Goal: Task Accomplishment & Management: Complete application form

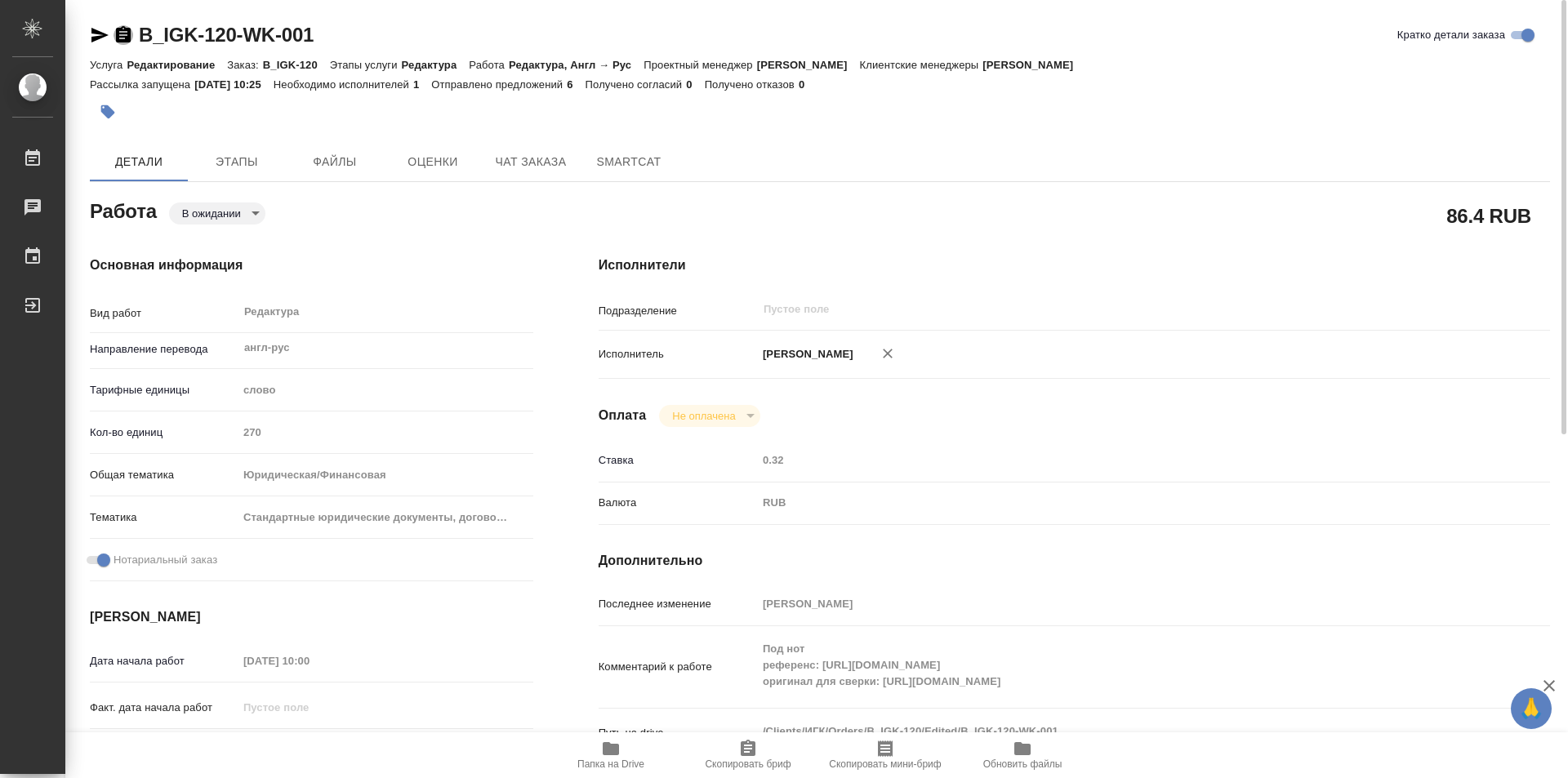
drag, startPoint x: 127, startPoint y: 28, endPoint x: 180, endPoint y: 233, distance: 211.7
click at [127, 29] on icon "button" at bounding box center [123, 34] width 15 height 17
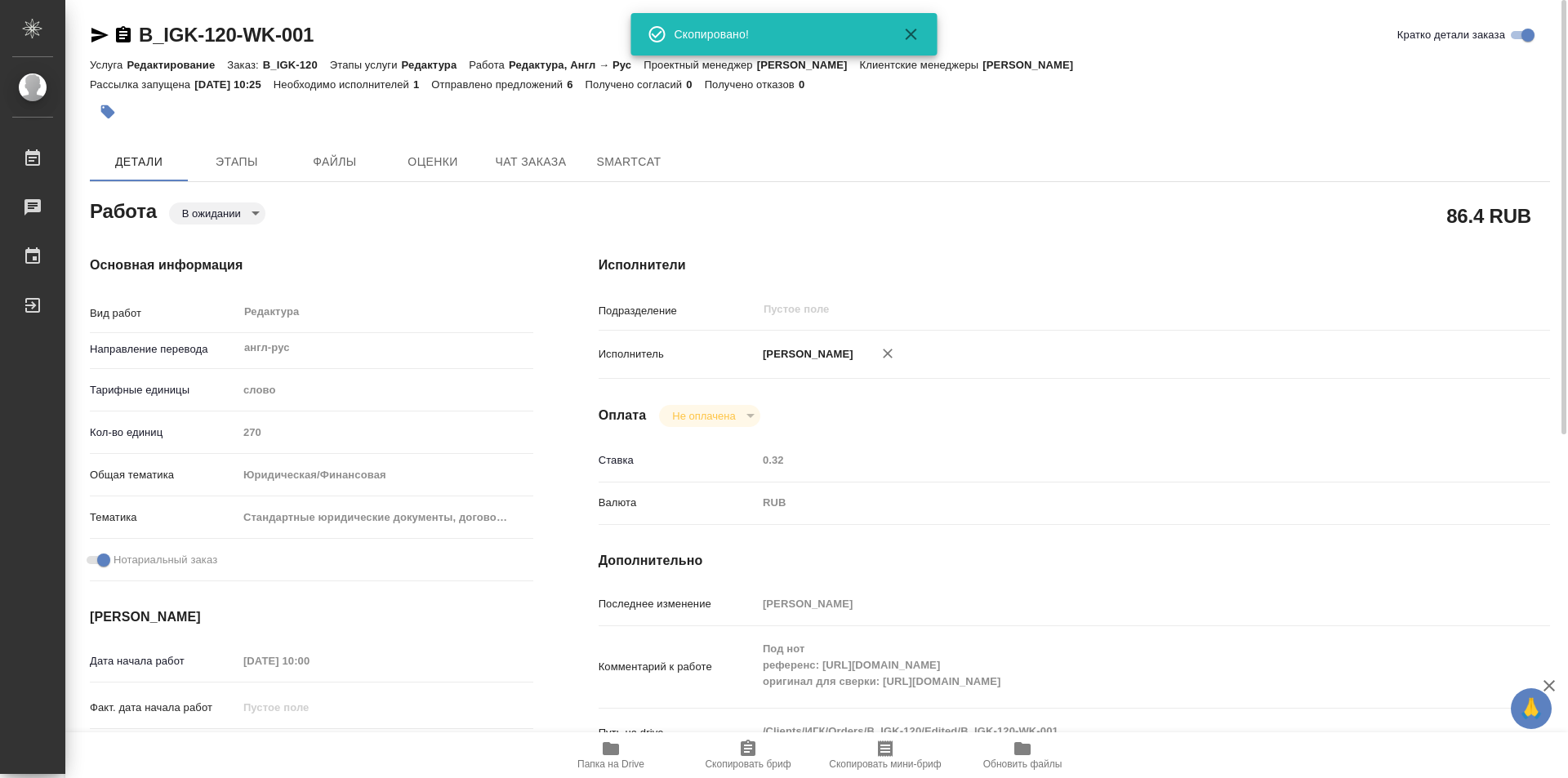
click at [120, 27] on icon "button" at bounding box center [123, 35] width 19 height 19
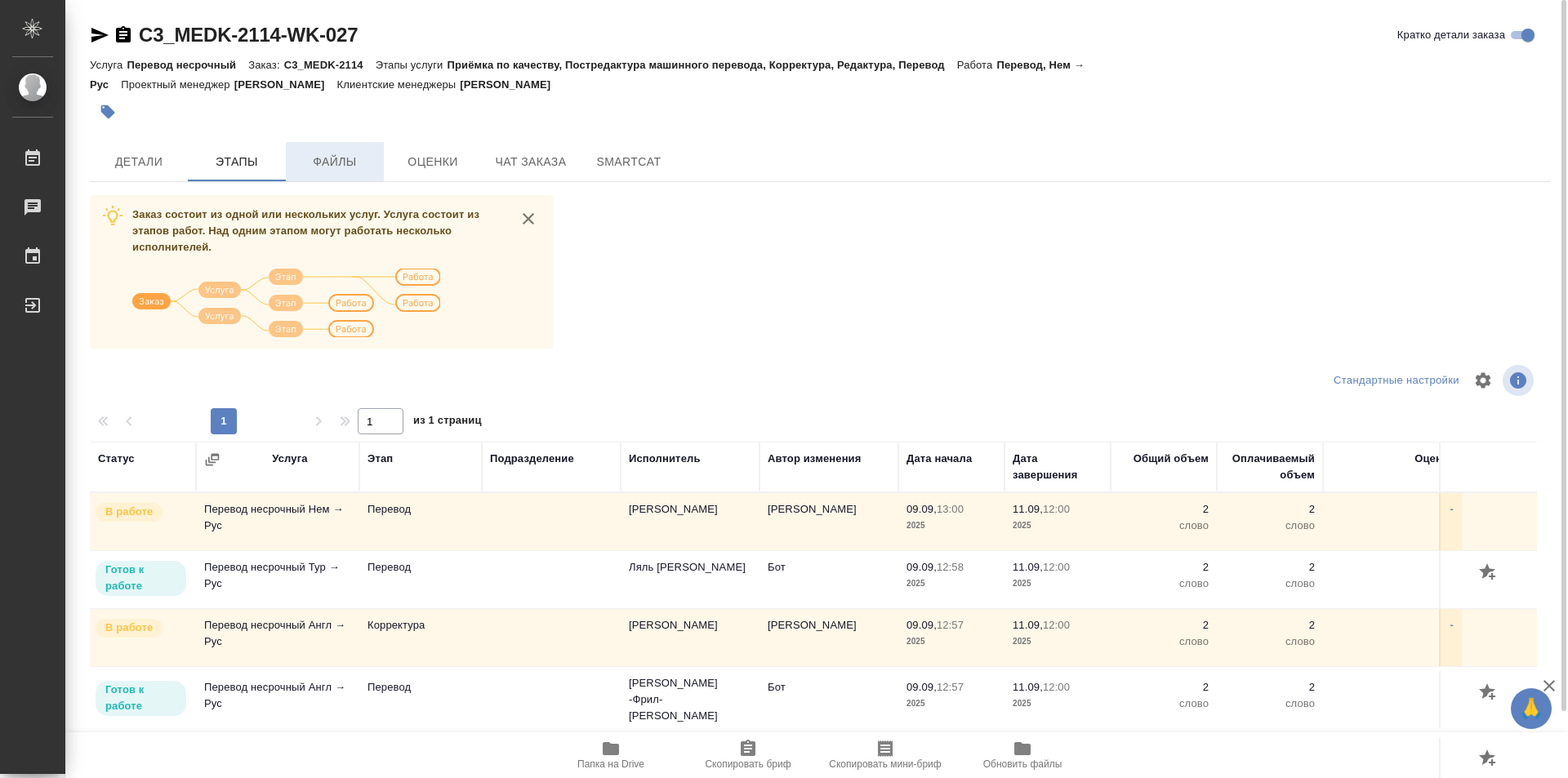
scroll to position [231, 0]
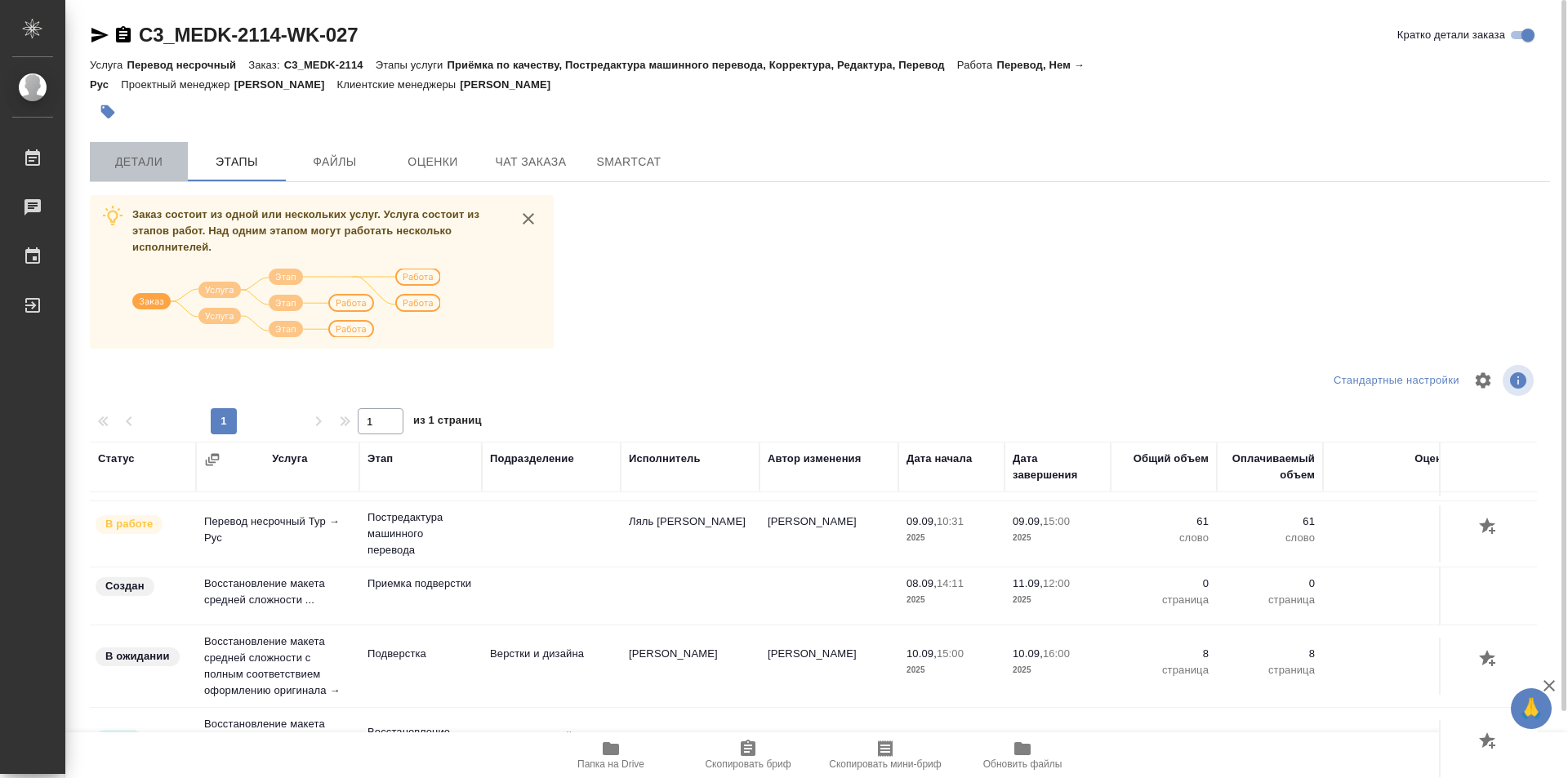
click at [123, 161] on span "Детали" at bounding box center [138, 162] width 78 height 20
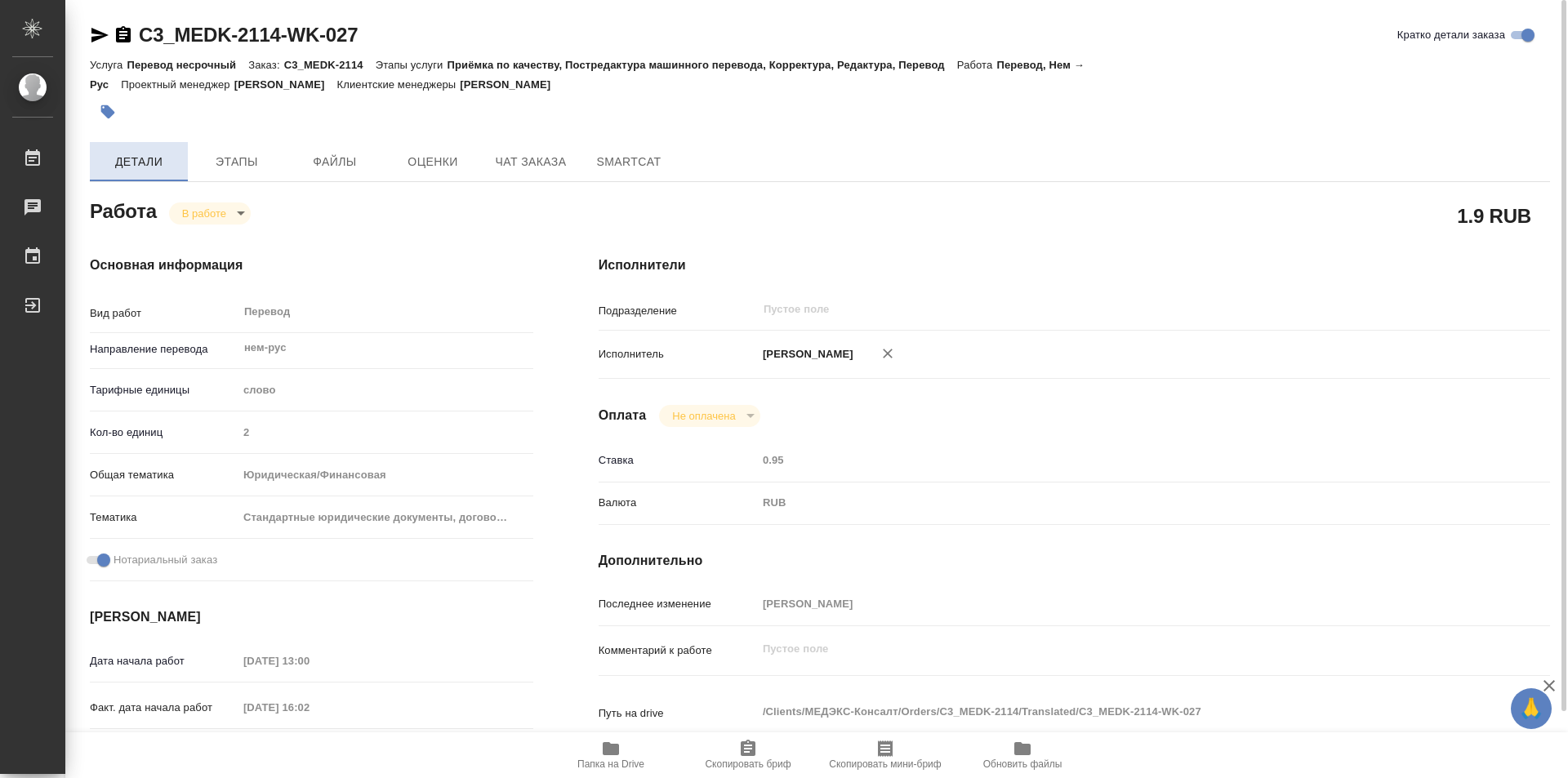
type textarea "x"
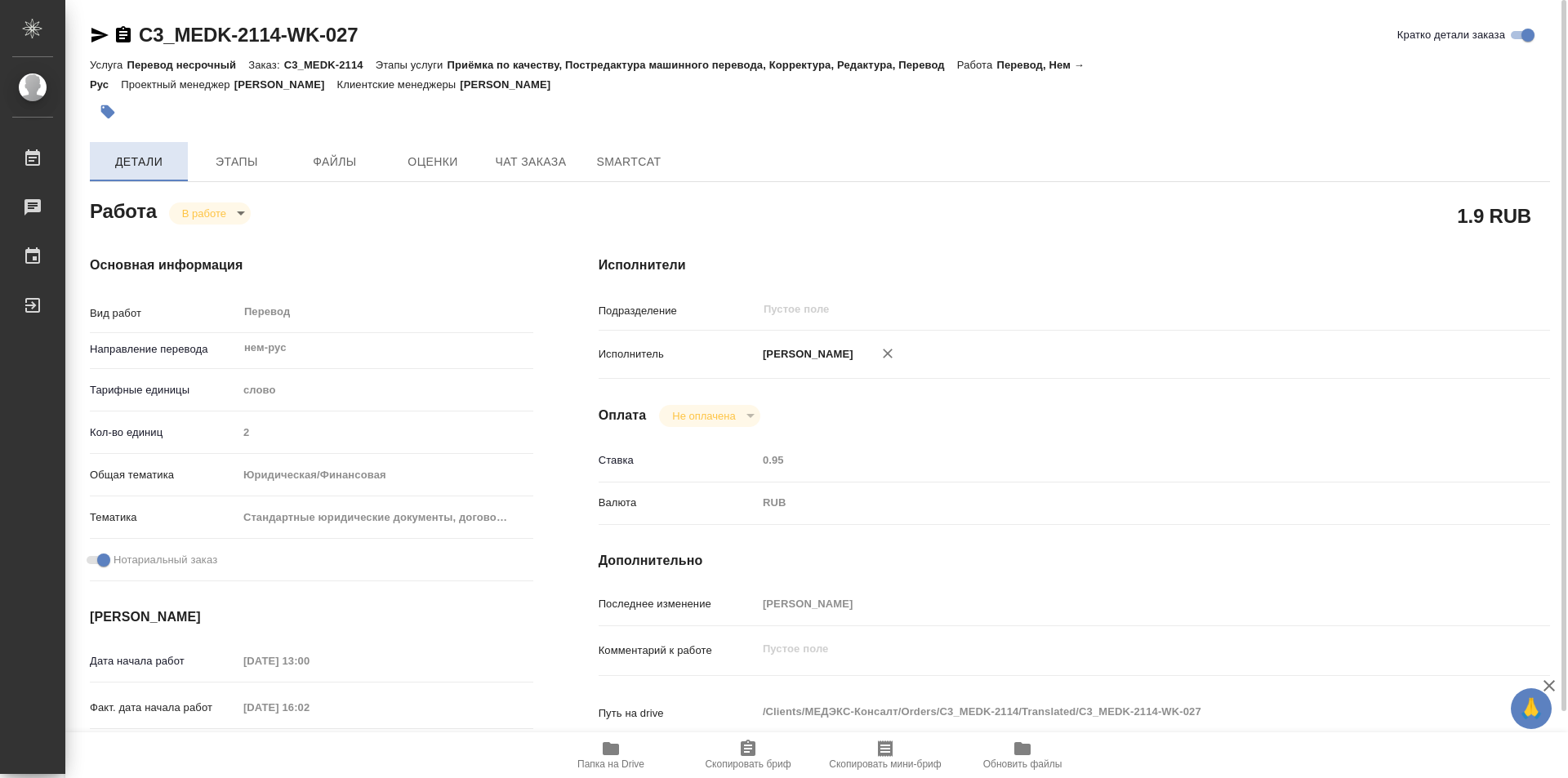
type textarea "x"
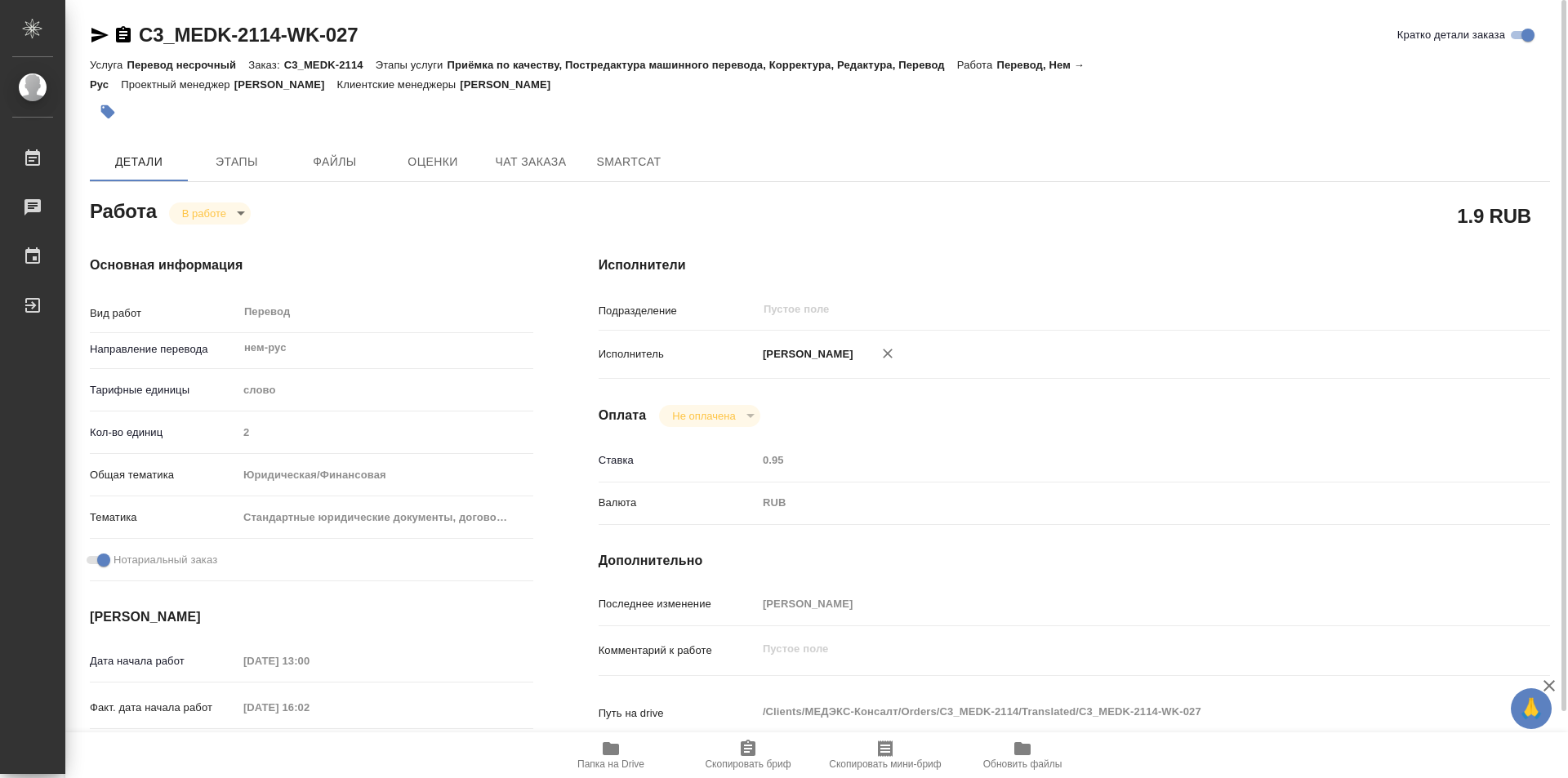
type textarea "x"
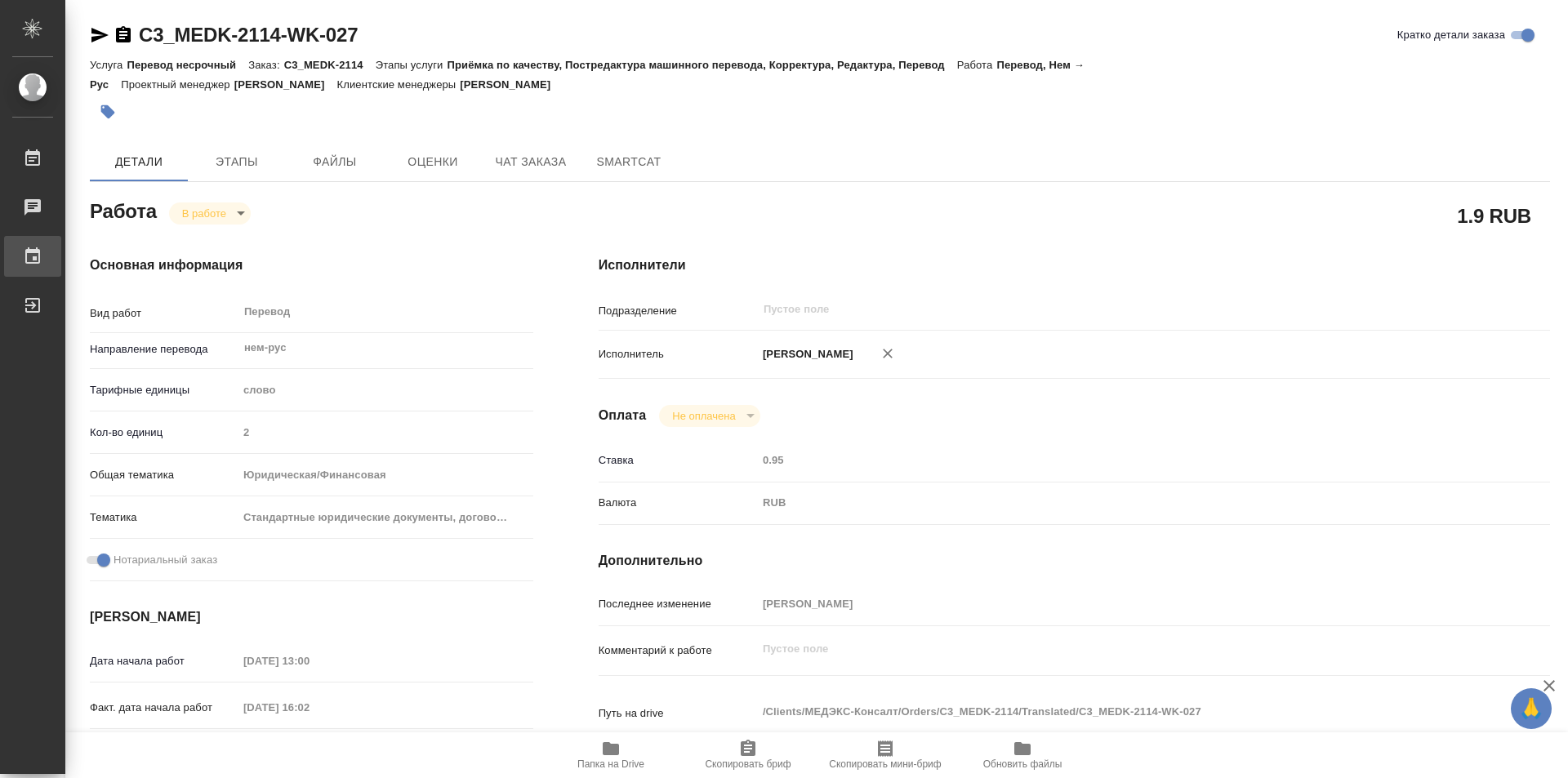
type textarea "x"
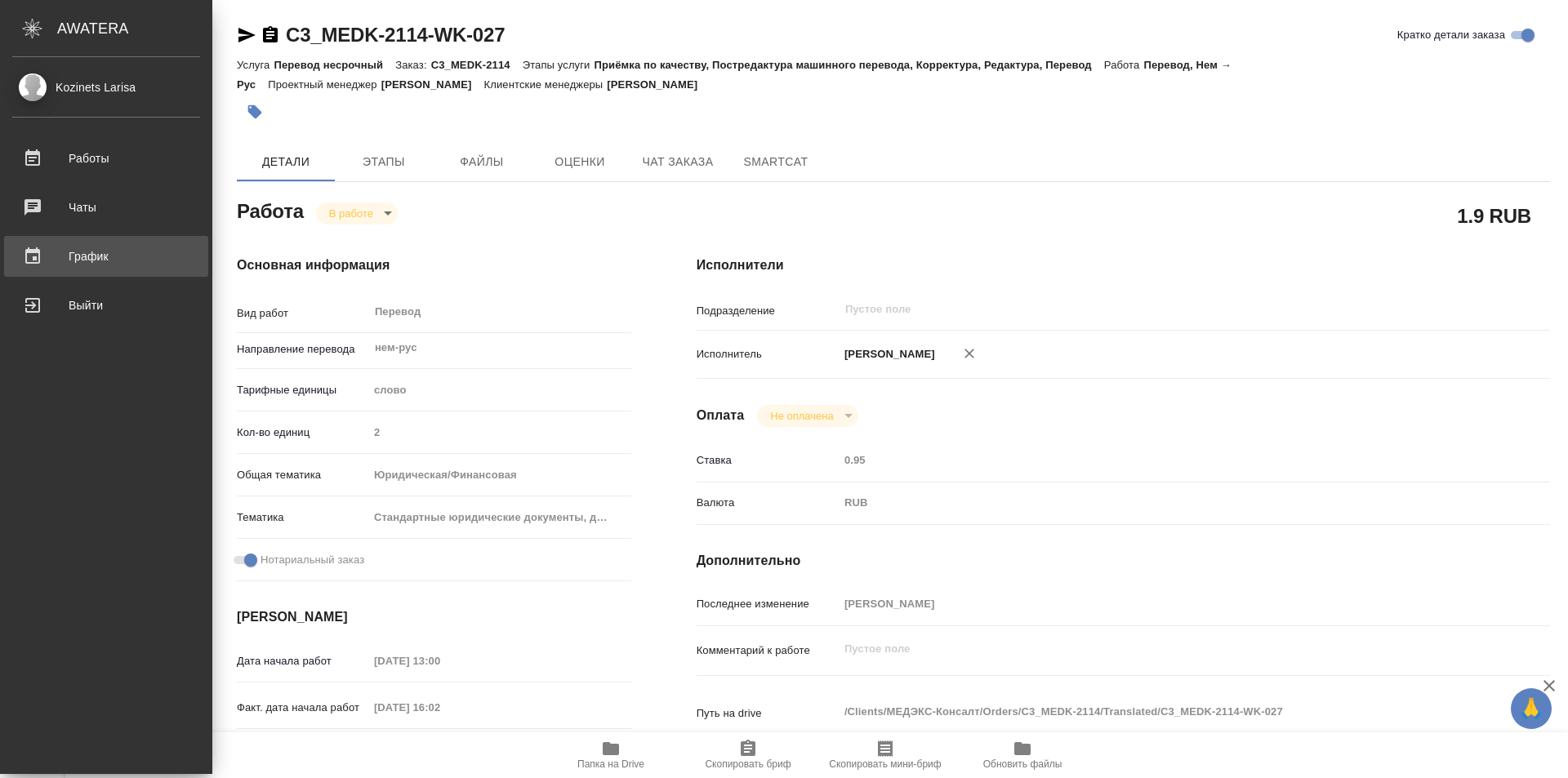
type textarea "x"
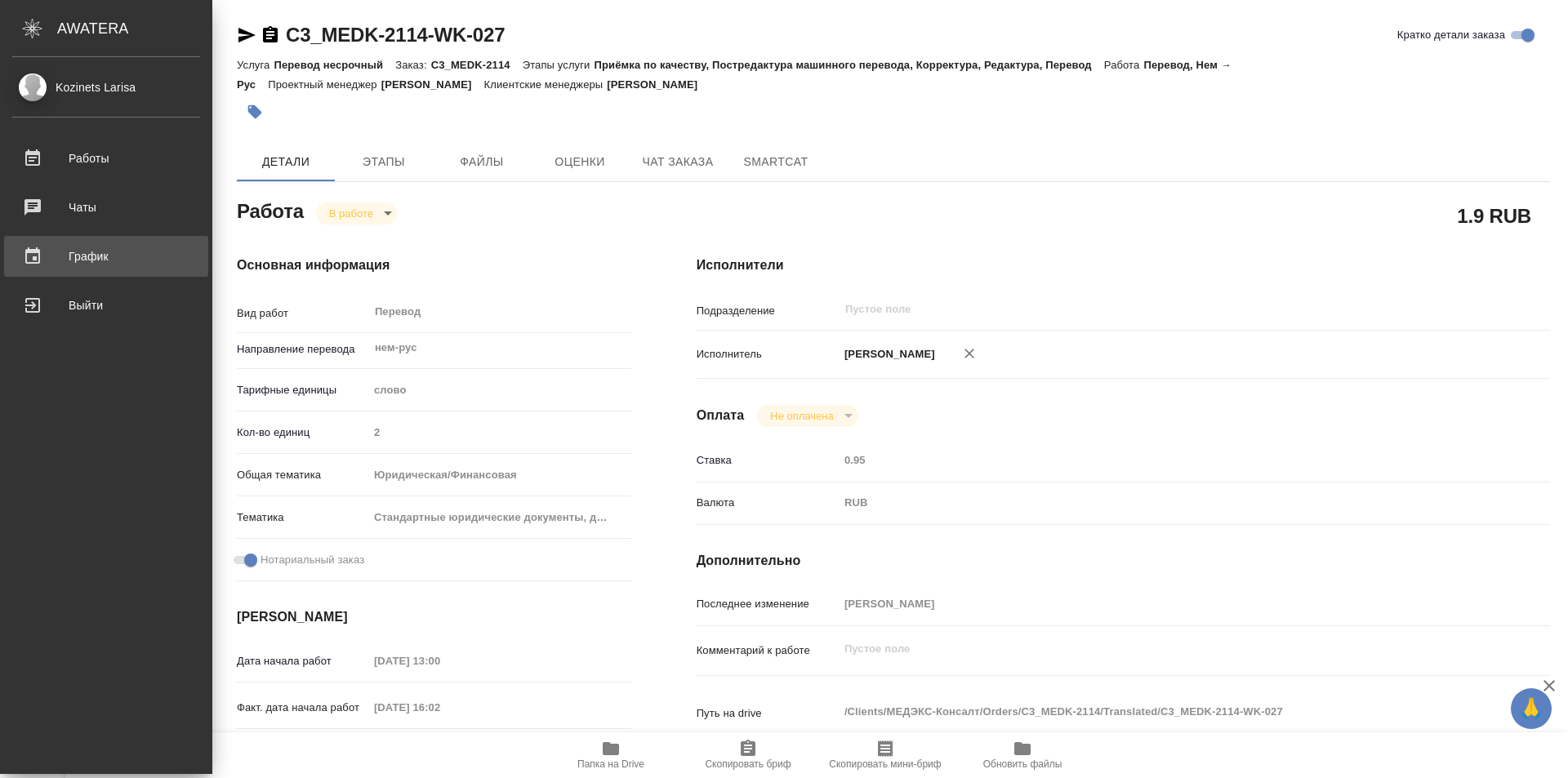
click at [94, 254] on div "График" at bounding box center [106, 256] width 187 height 25
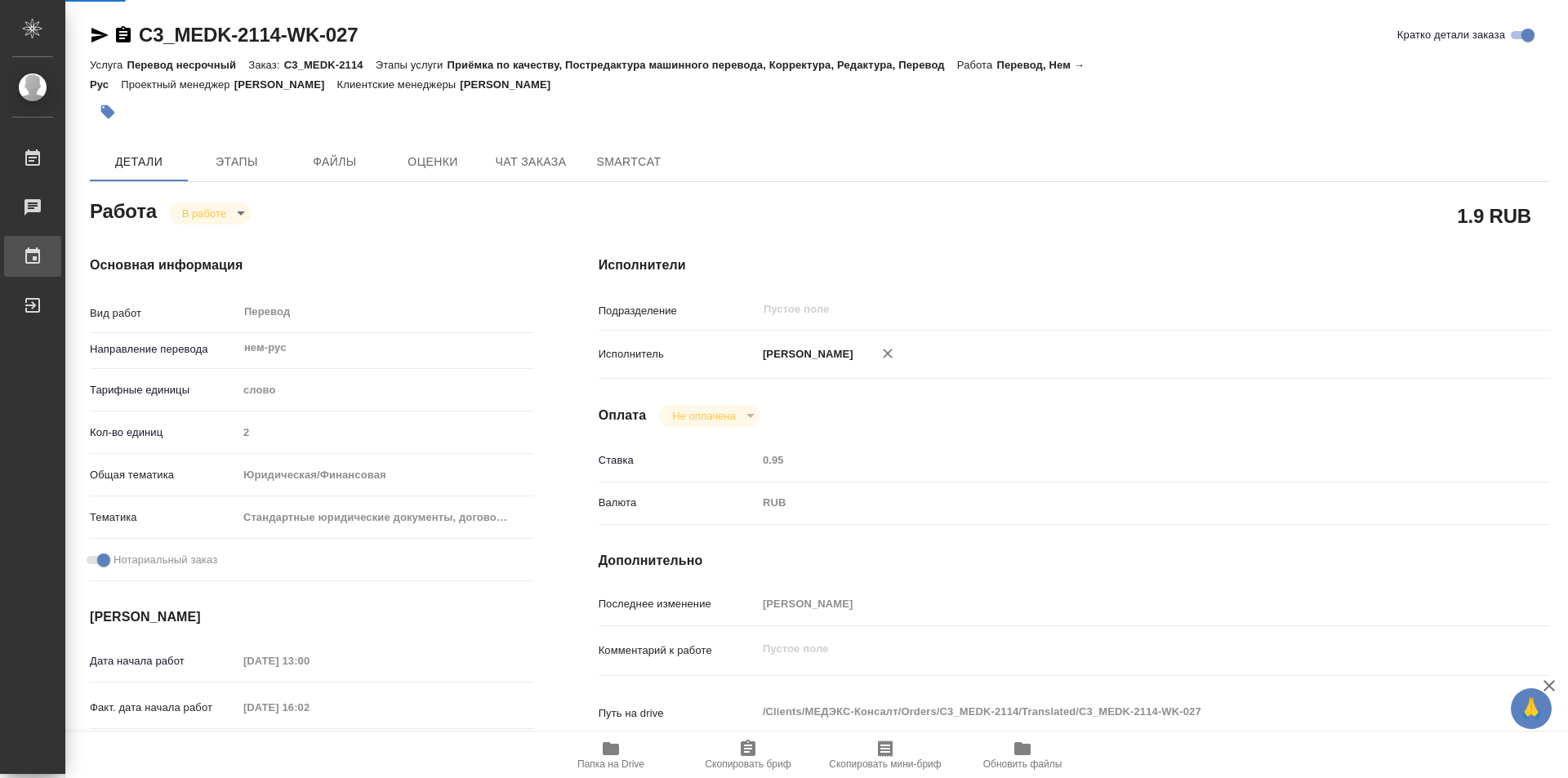
type textarea "x"
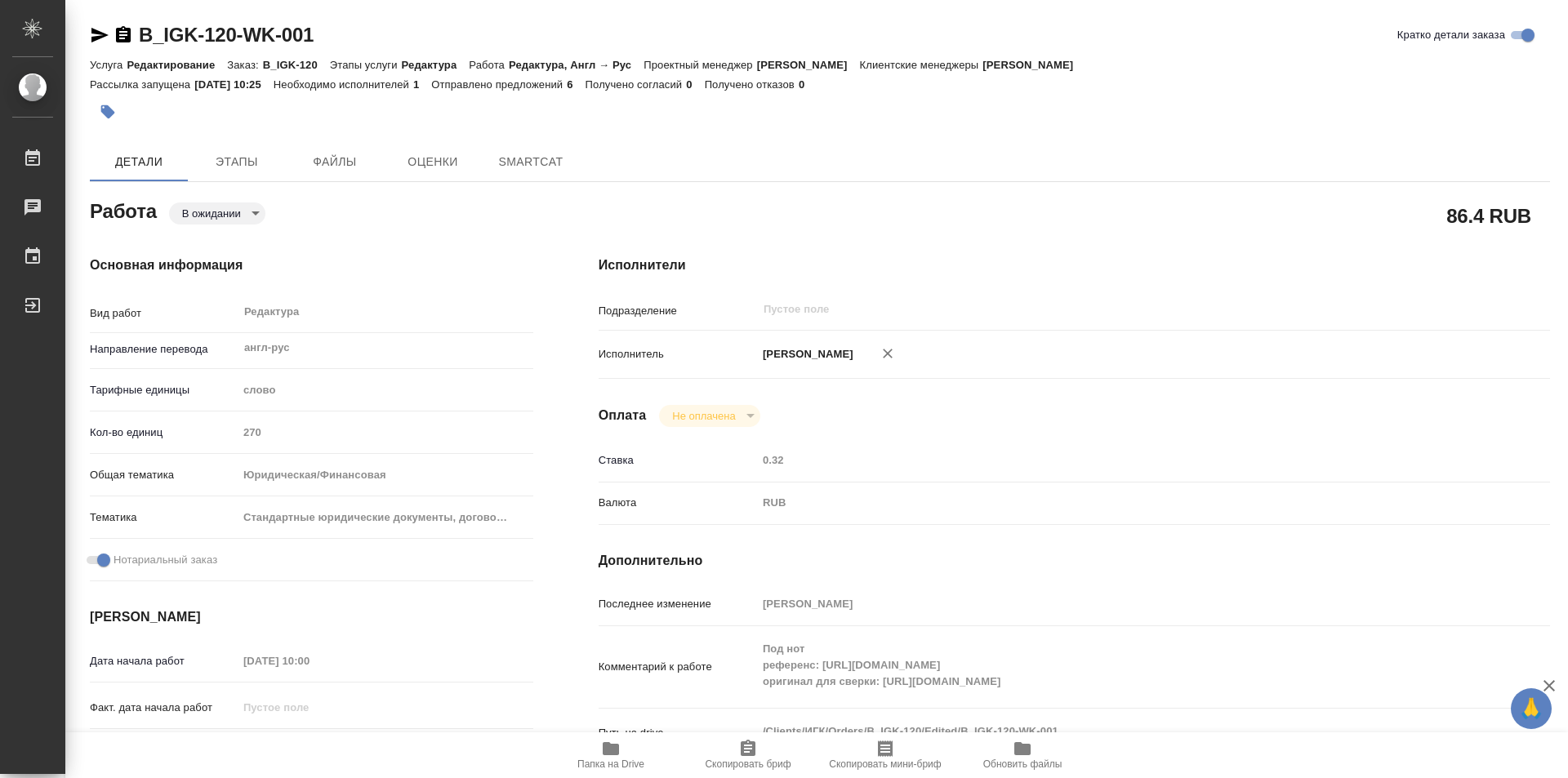
type textarea "x"
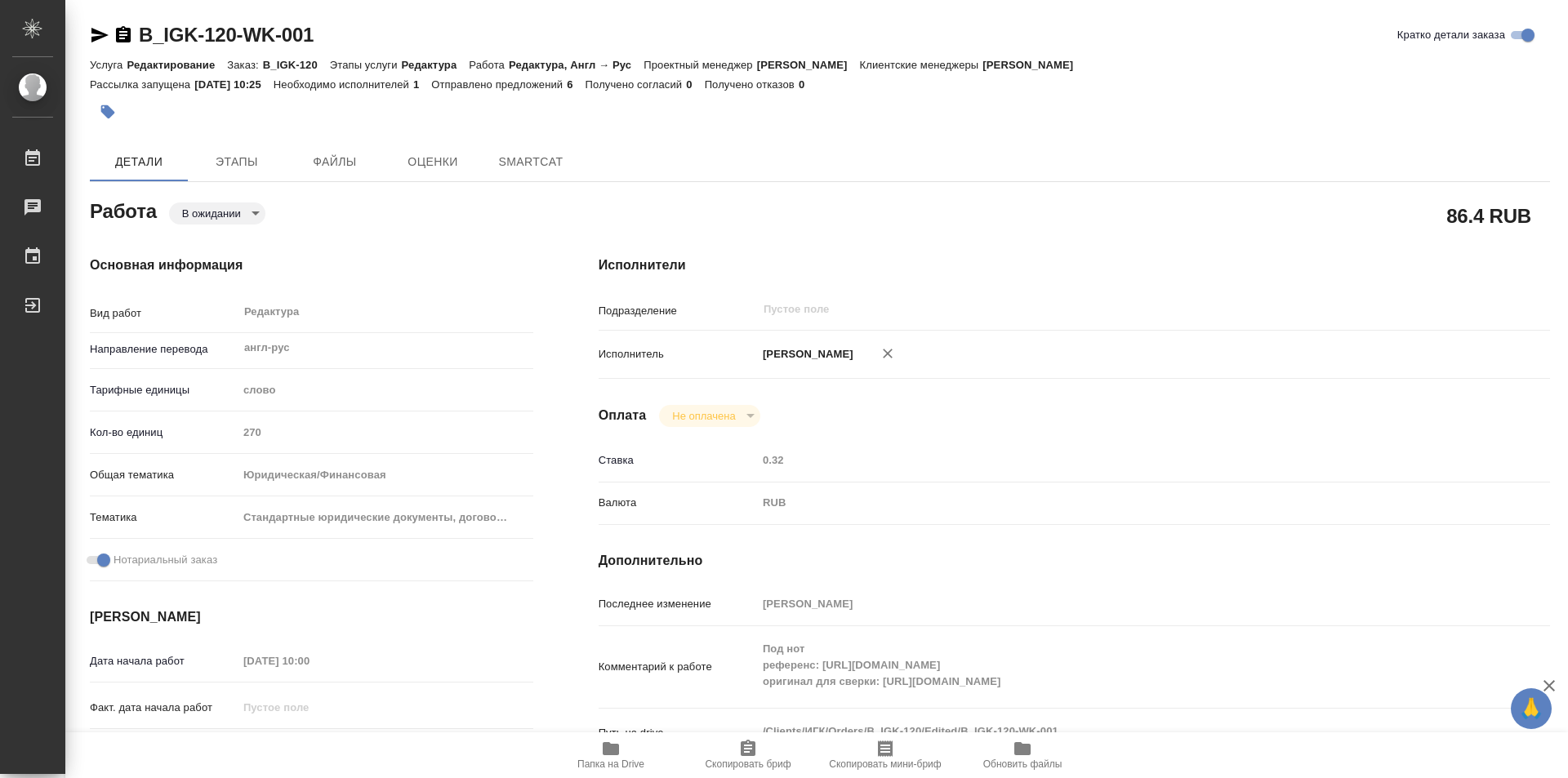
type textarea "x"
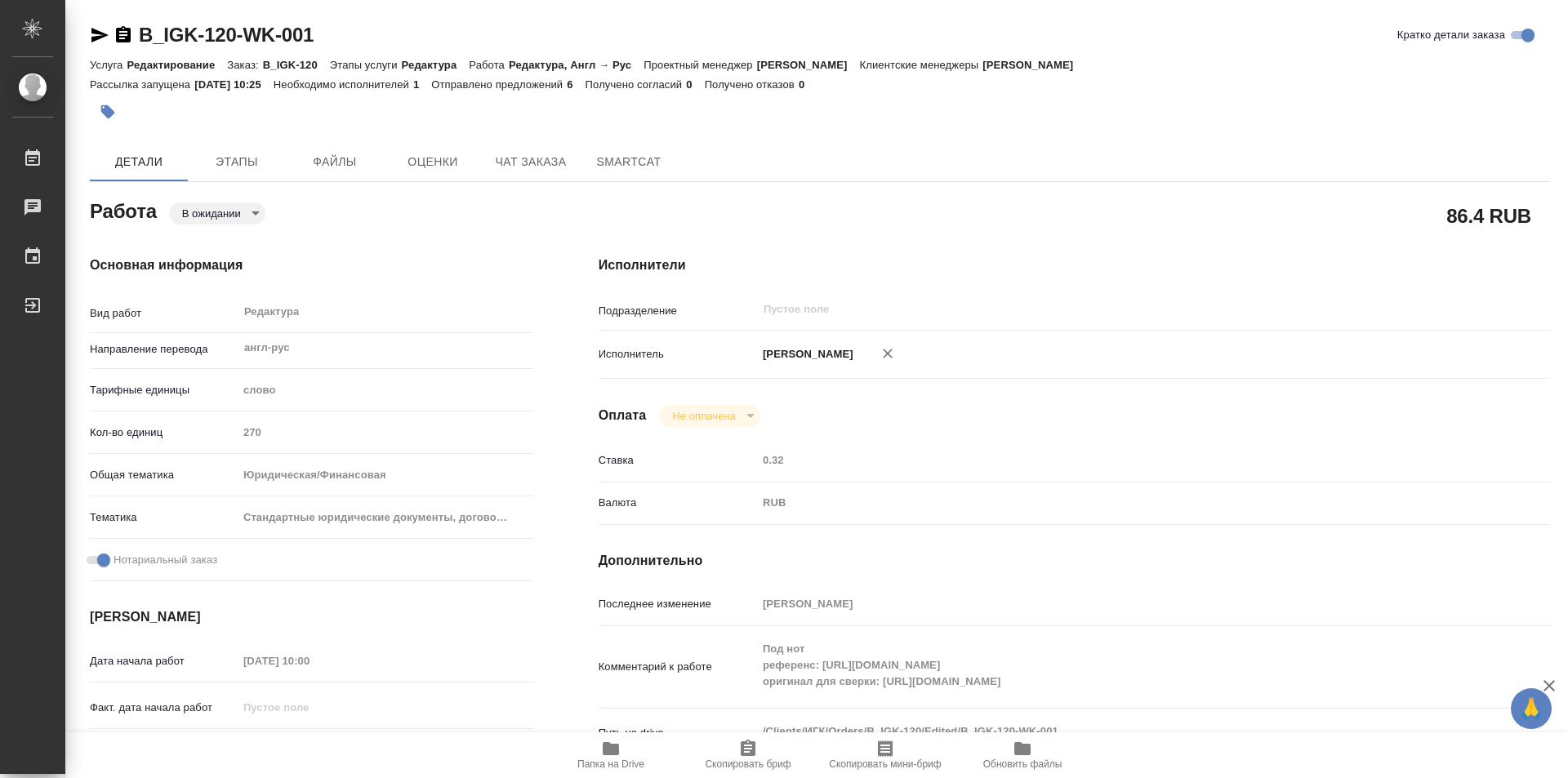
type textarea "x"
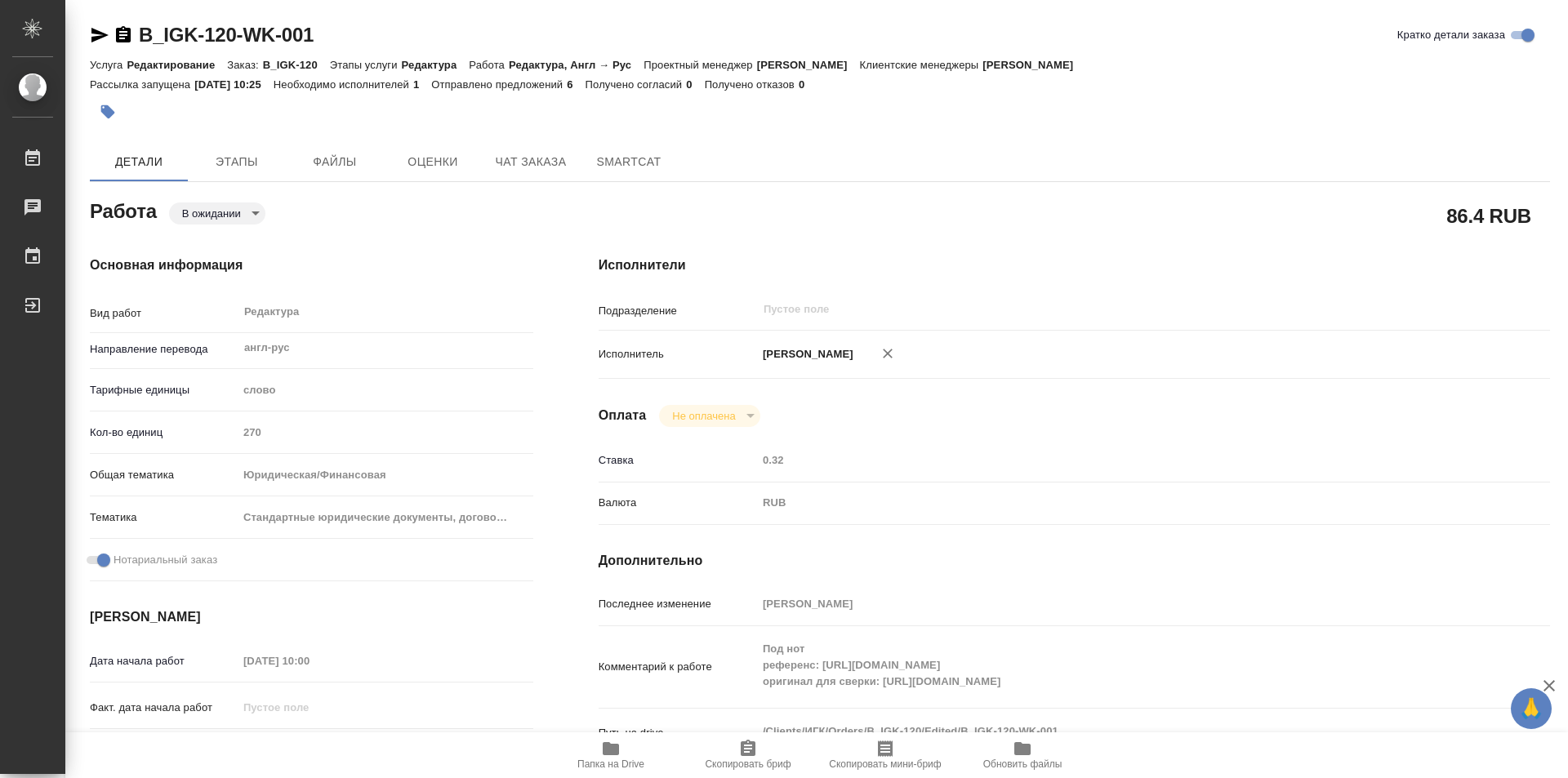
type textarea "x"
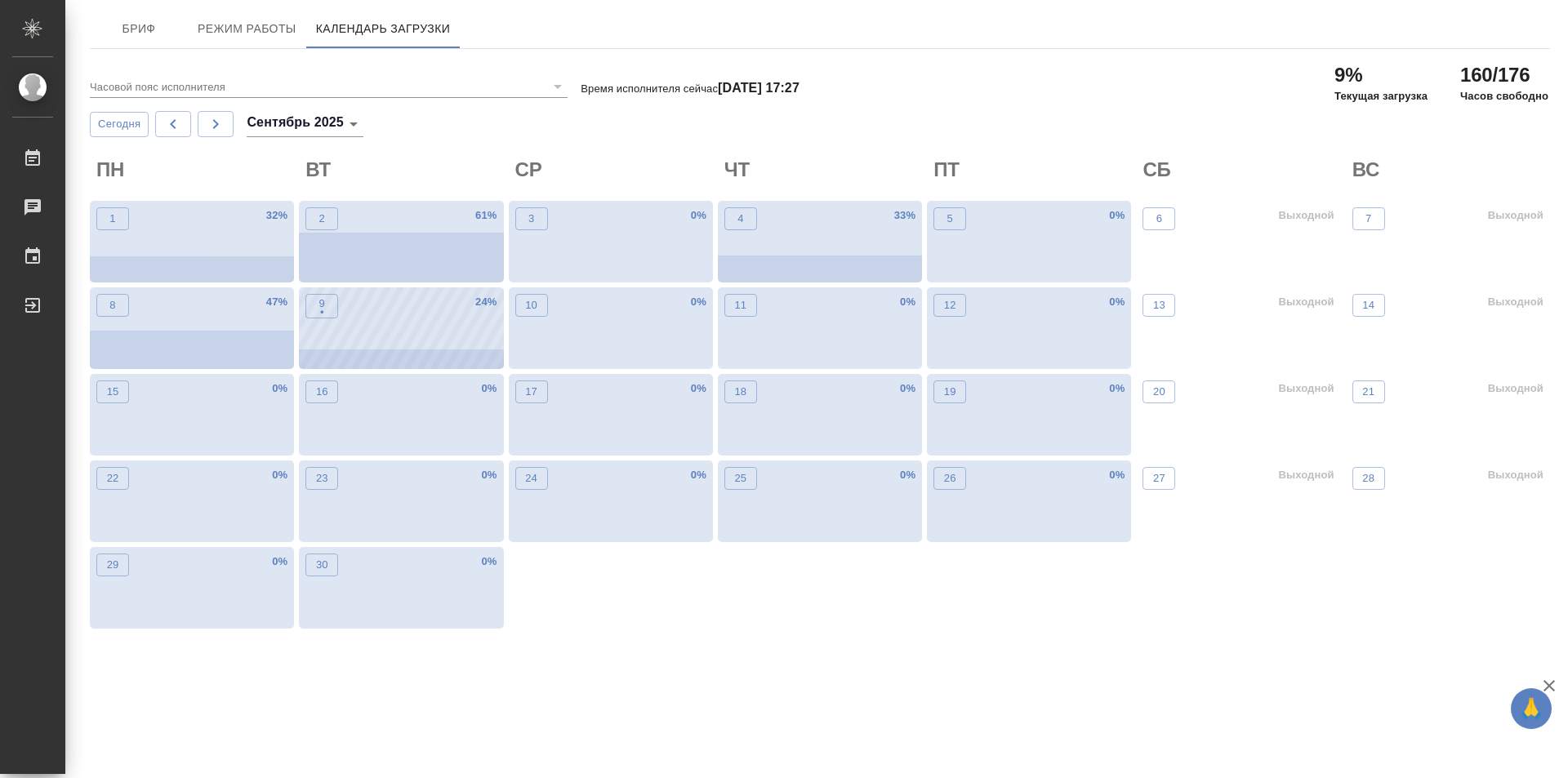
click at [360, 307] on div "9 • 24 %" at bounding box center [401, 328] width 204 height 82
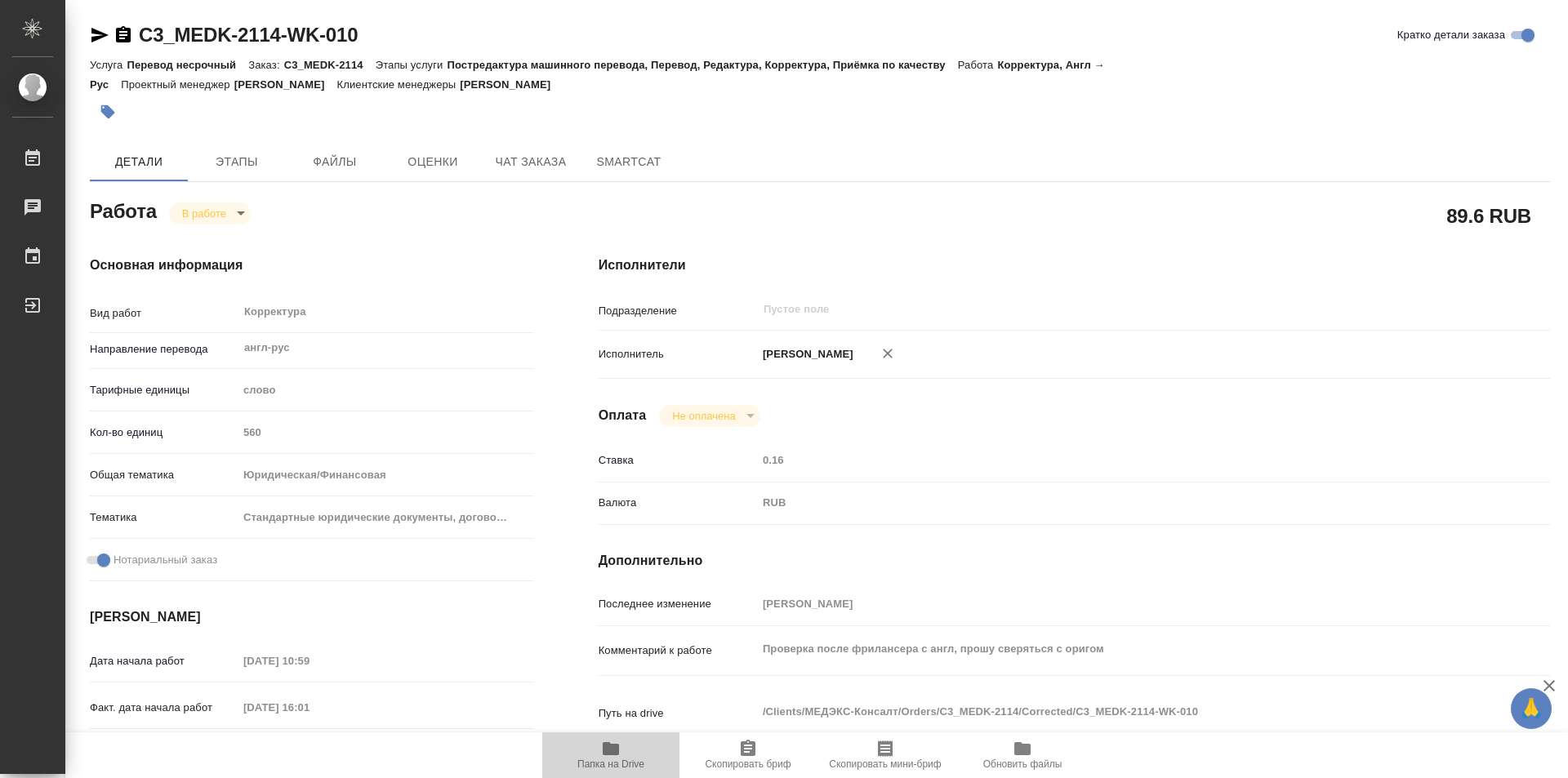
click at [619, 744] on icon "button" at bounding box center [610, 748] width 19 height 19
click at [130, 32] on icon "button" at bounding box center [123, 34] width 15 height 17
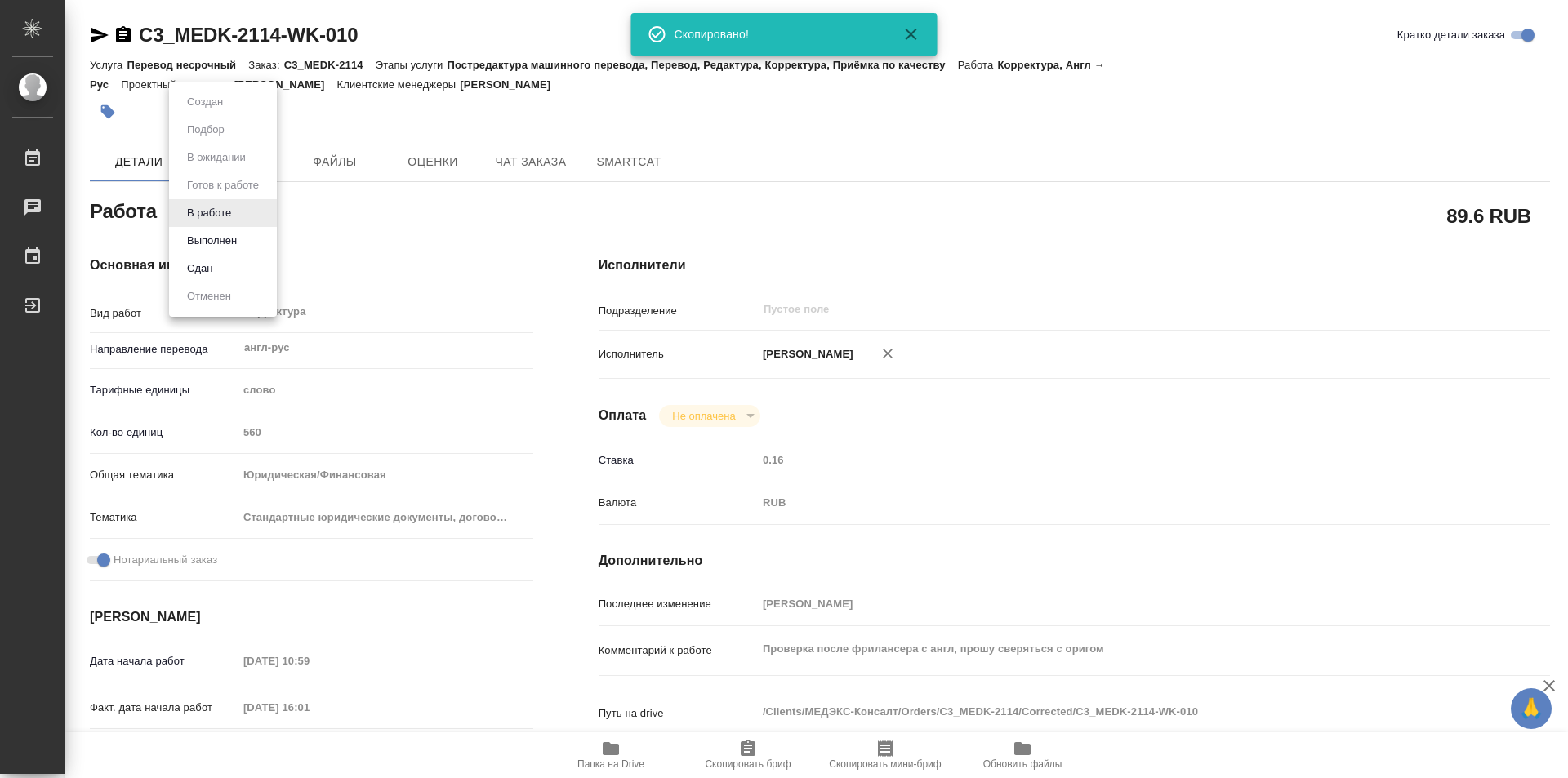
click at [237, 216] on body "🙏 .cls-1 fill:#fff; AWATERA Kozinets Larisa Работы 0 Чаты График Выйти C3_MEDK-…" at bounding box center [784, 389] width 1568 height 778
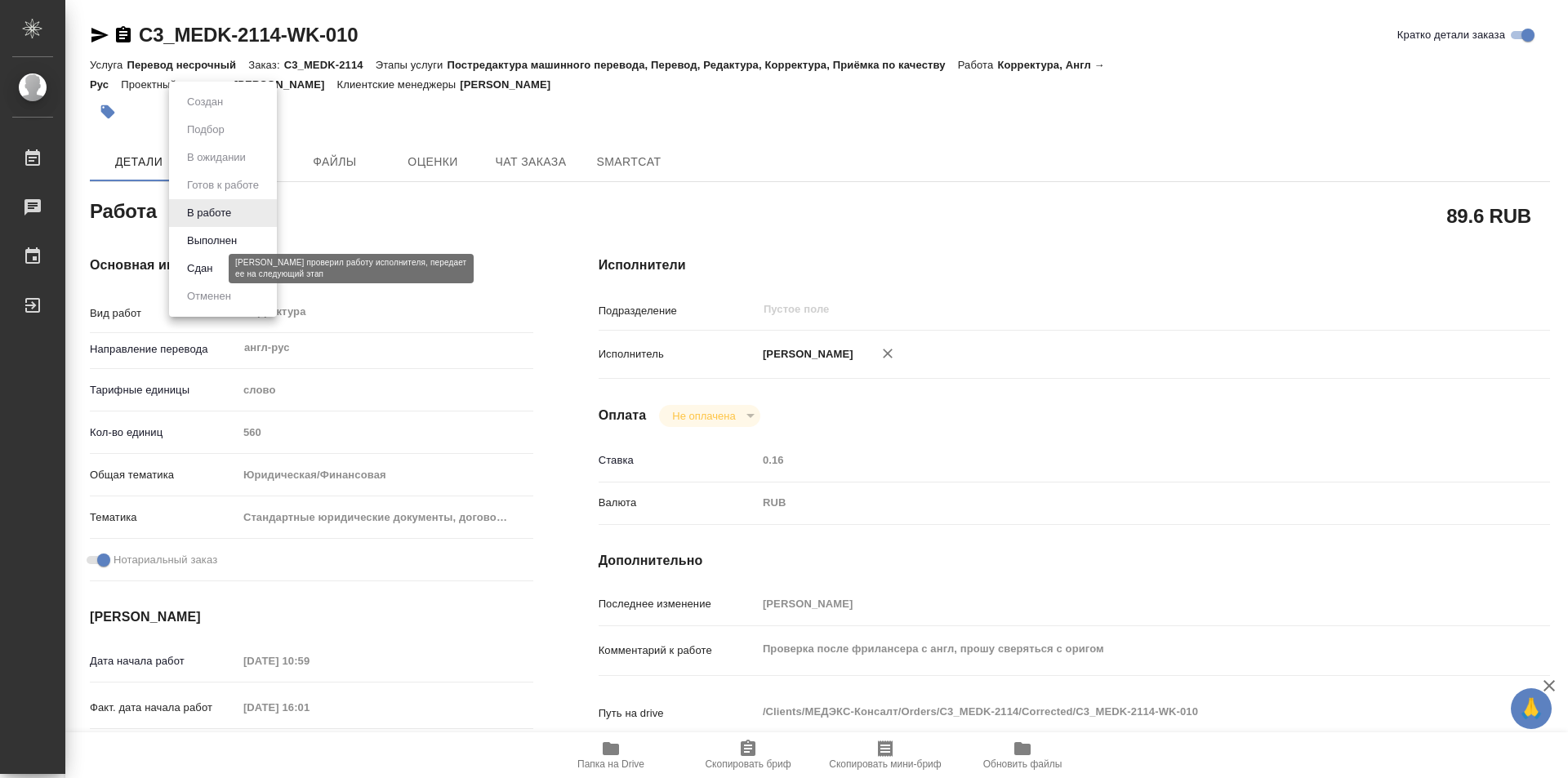
click at [210, 267] on button "Сдан" at bounding box center [199, 269] width 35 height 18
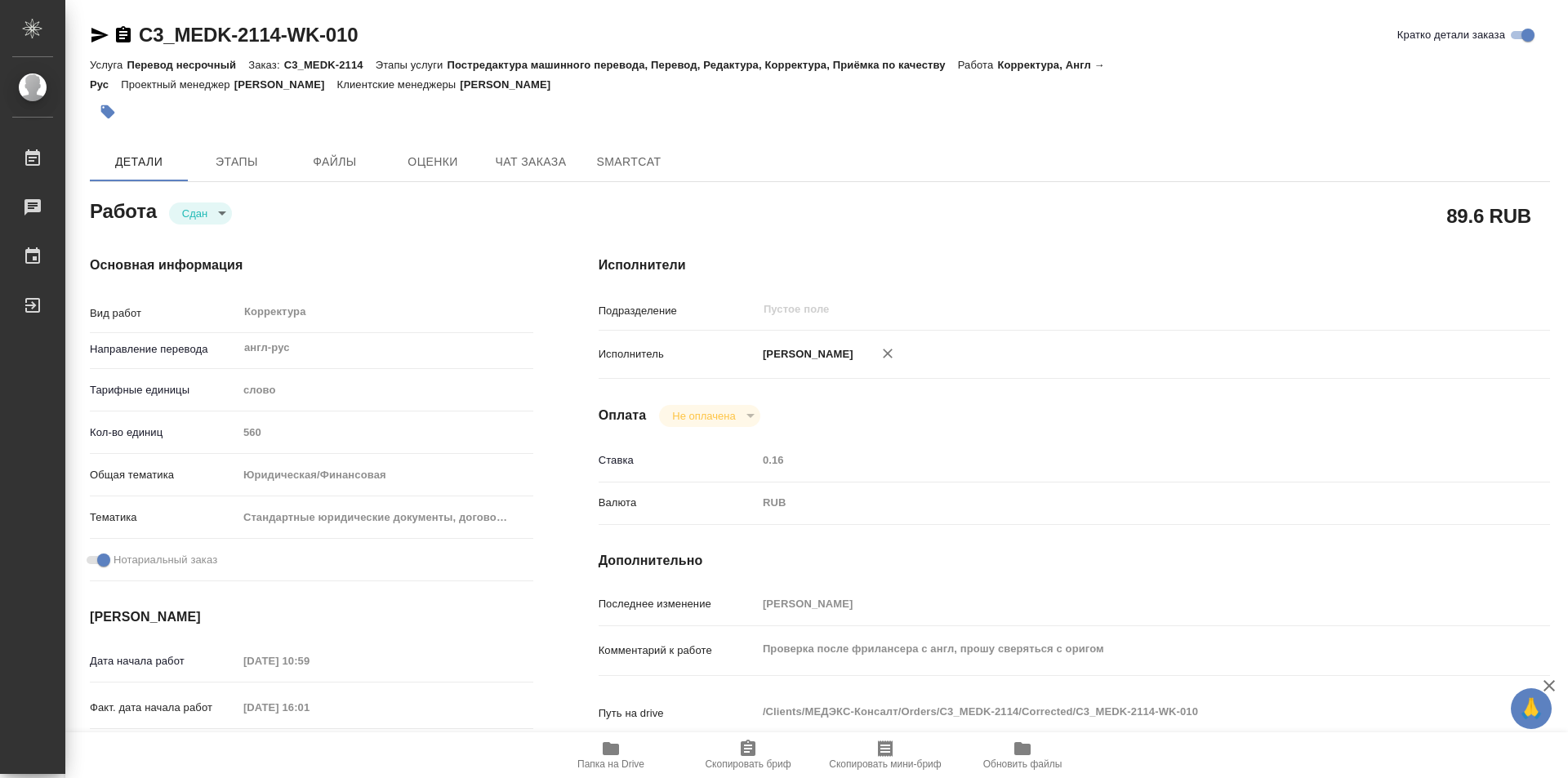
type textarea "x"
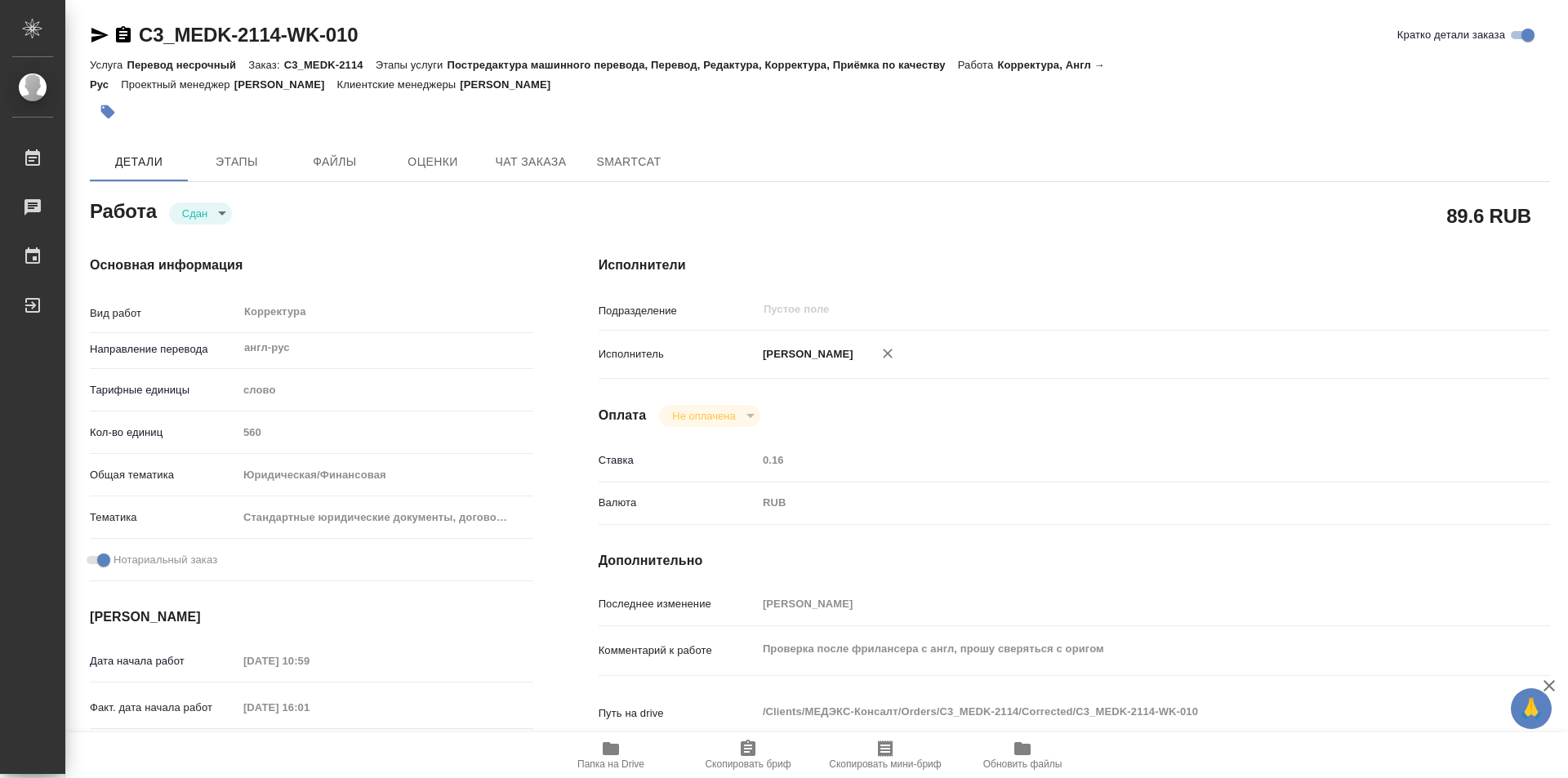
type textarea "x"
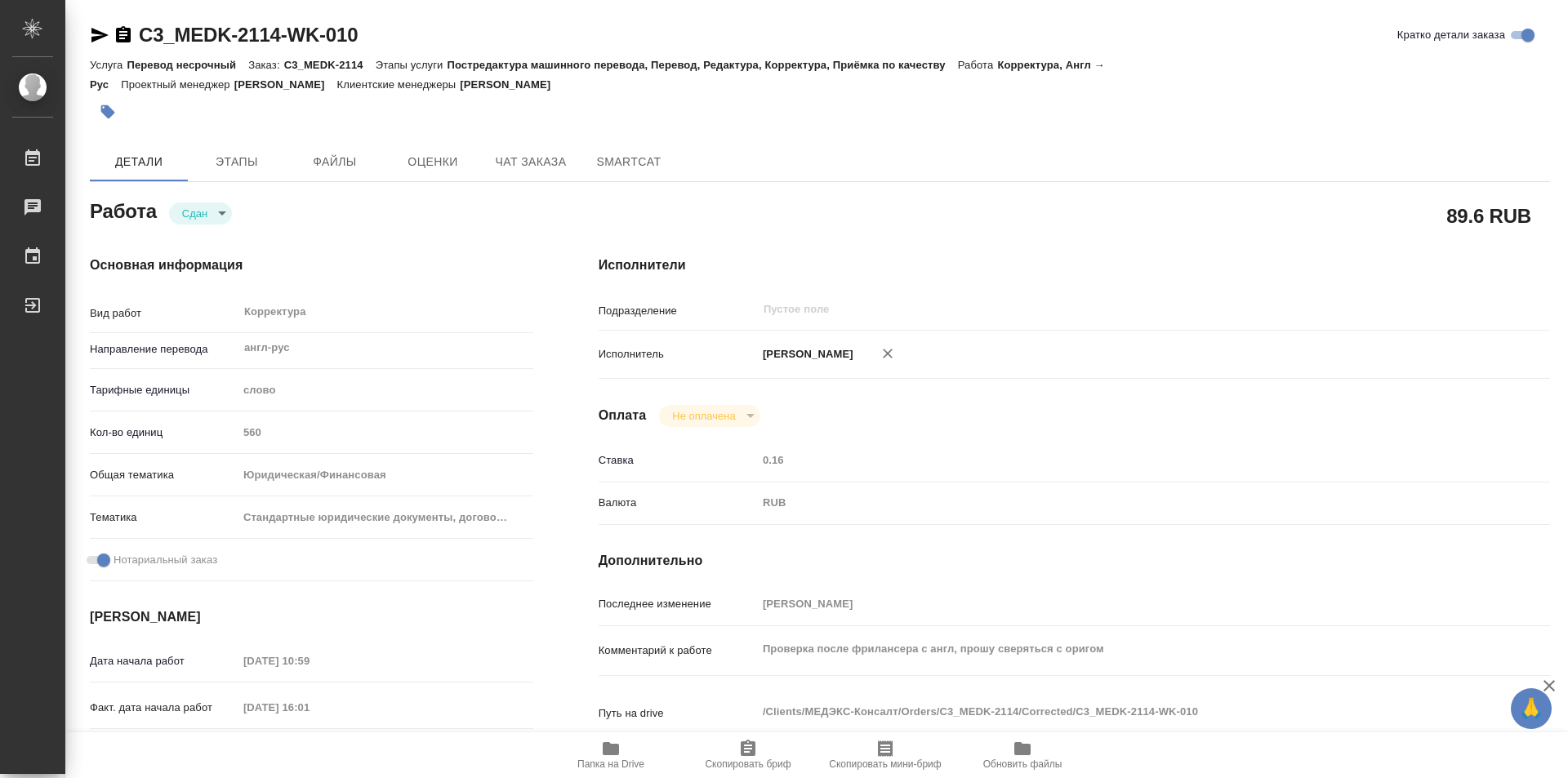
type textarea "x"
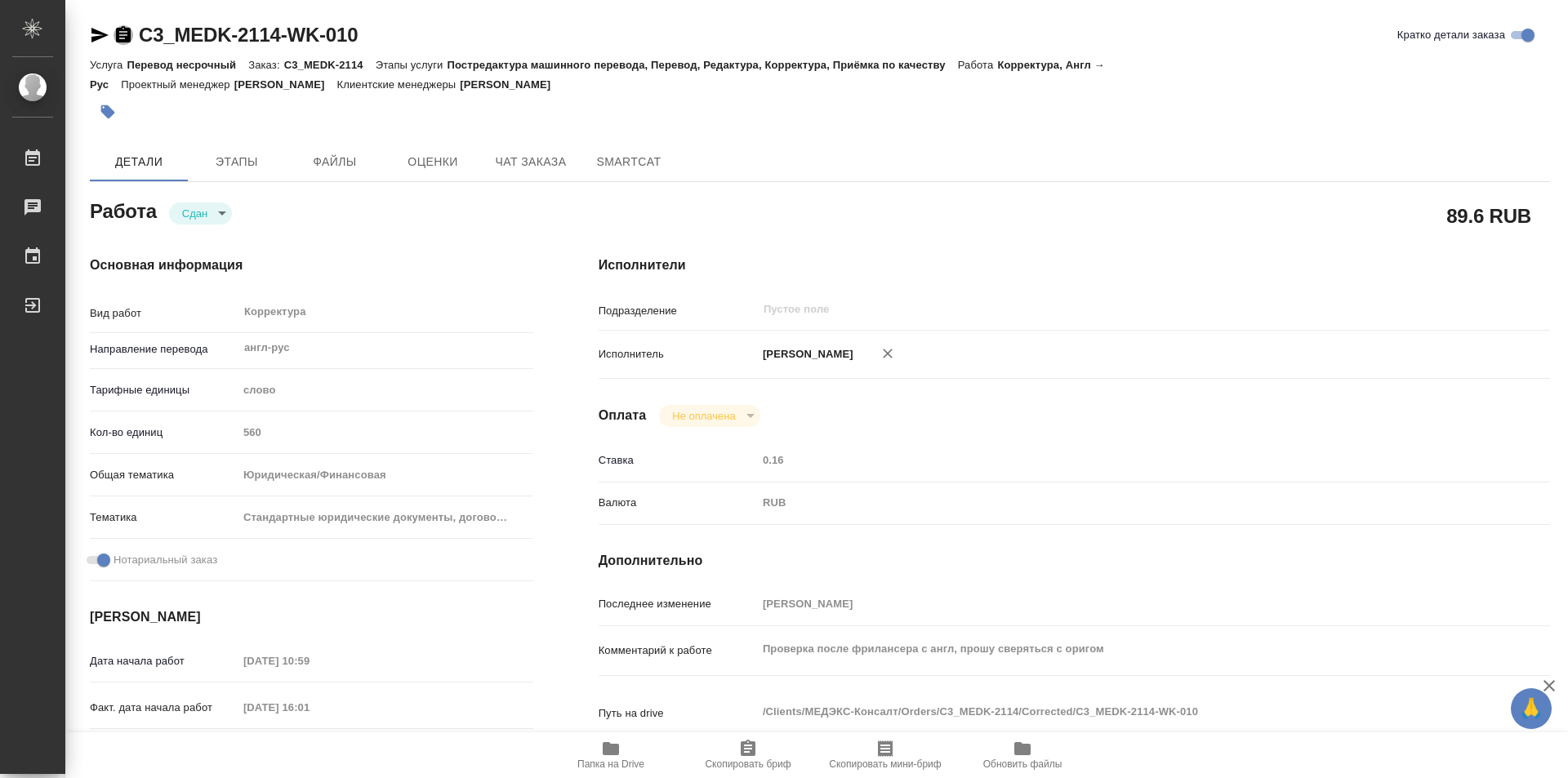
click at [121, 34] on icon "button" at bounding box center [123, 34] width 15 height 17
click at [238, 214] on body "🙏 .cls-1 fill:#fff; AWATERA Kozinets Larisa Работы Чаты График Выйти C3_MEDK-21…" at bounding box center [784, 389] width 1568 height 778
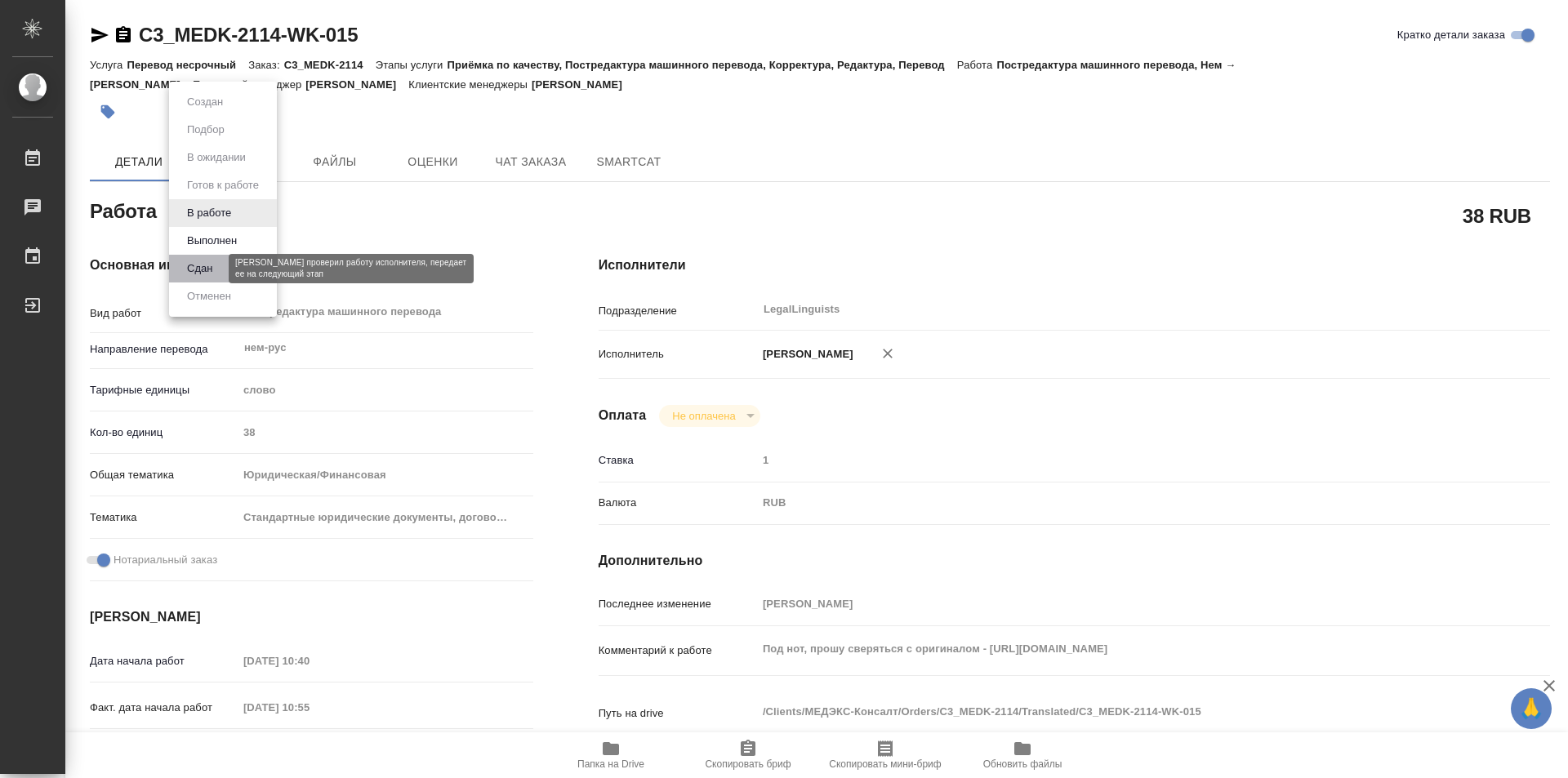
click at [206, 260] on button "Сдан" at bounding box center [199, 269] width 35 height 18
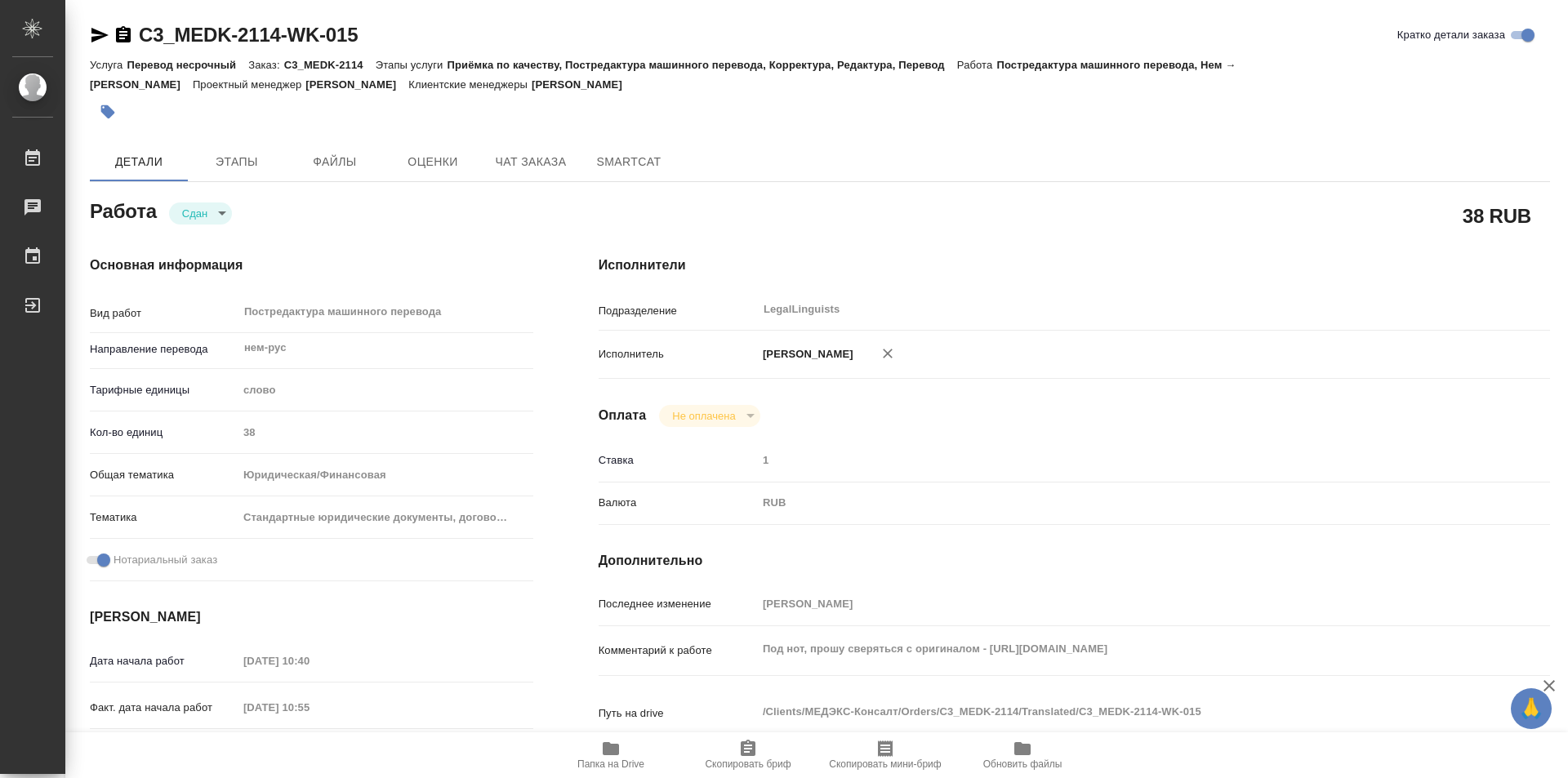
type textarea "x"
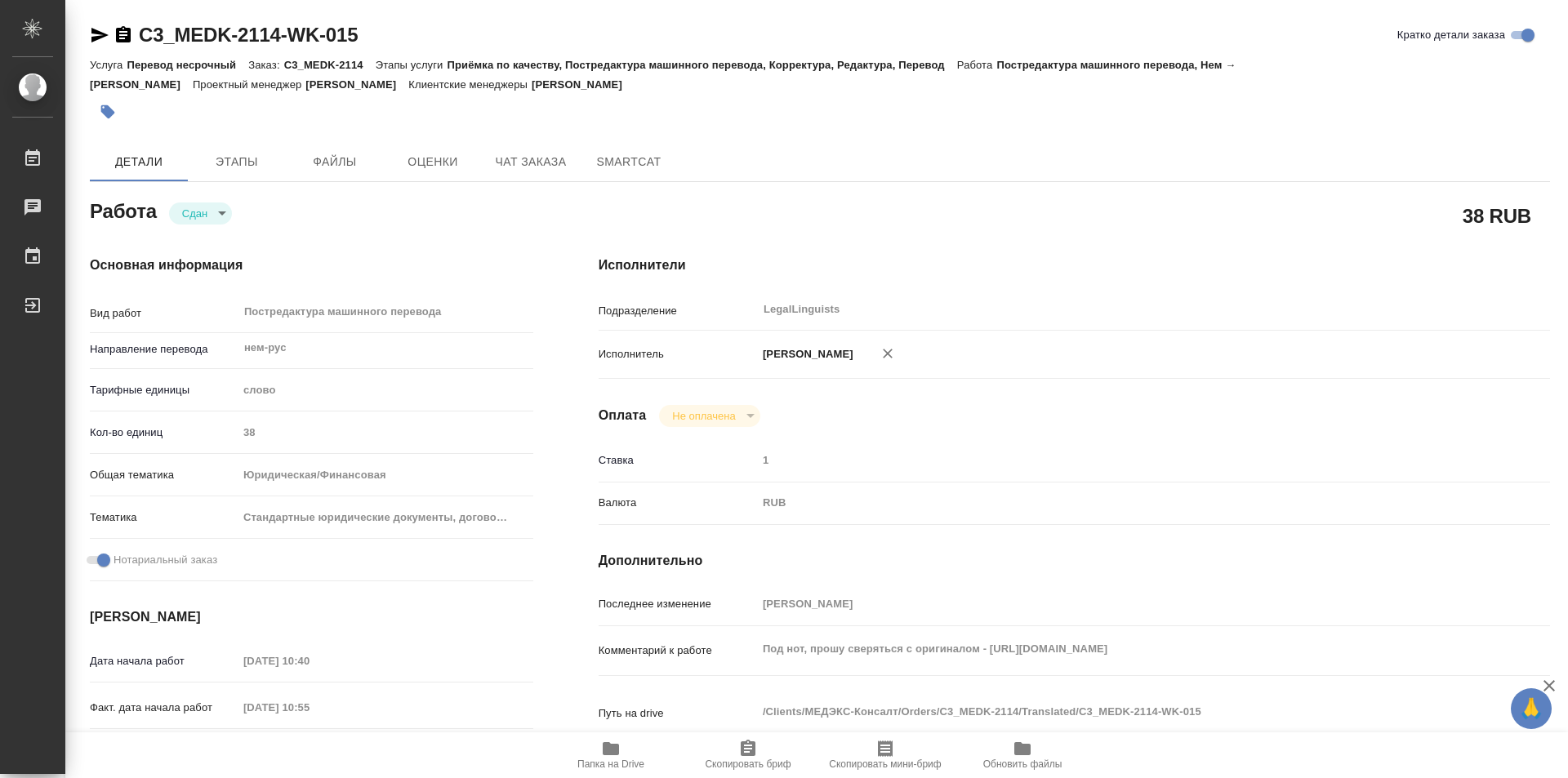
type textarea "x"
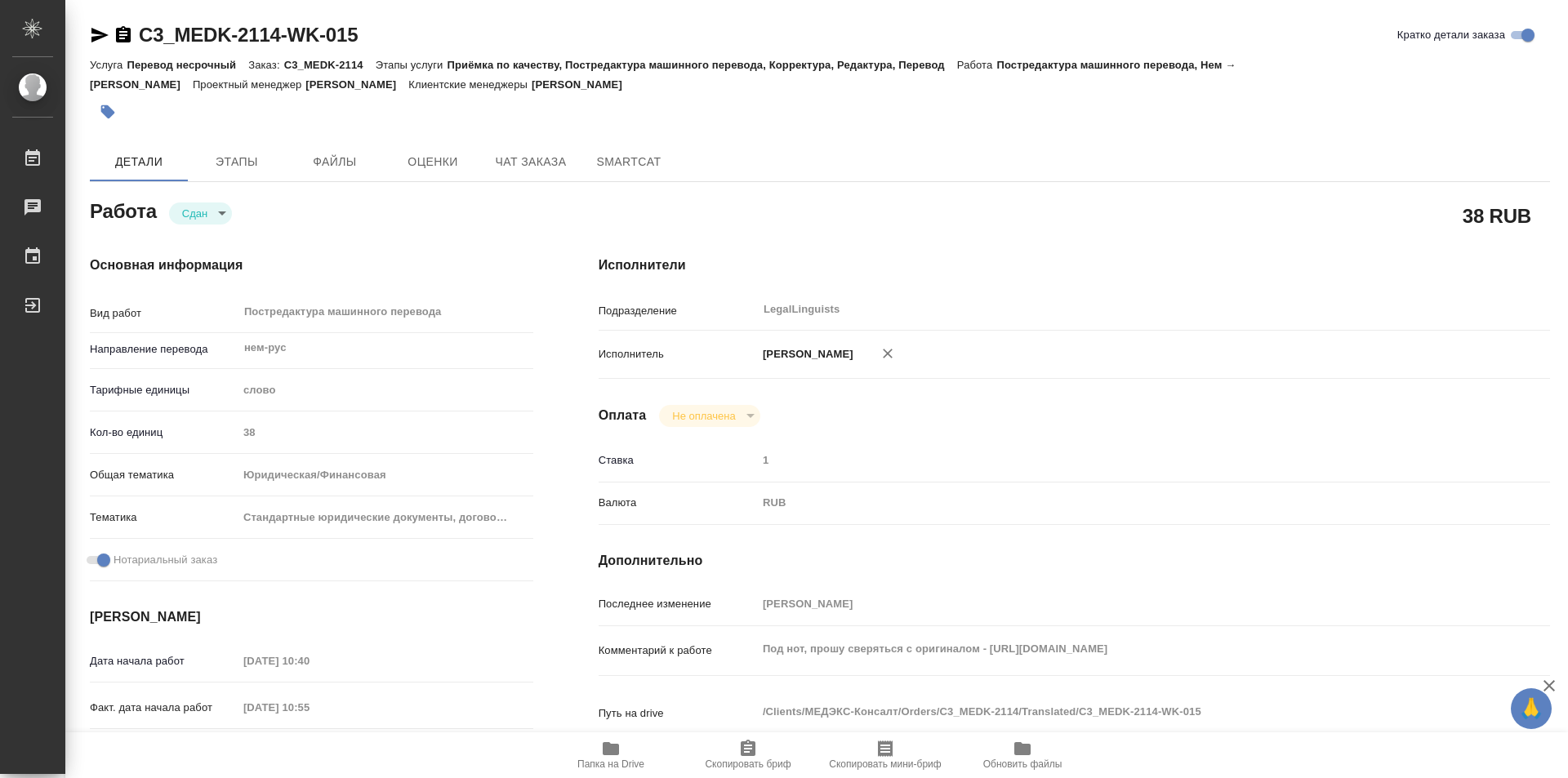
type textarea "x"
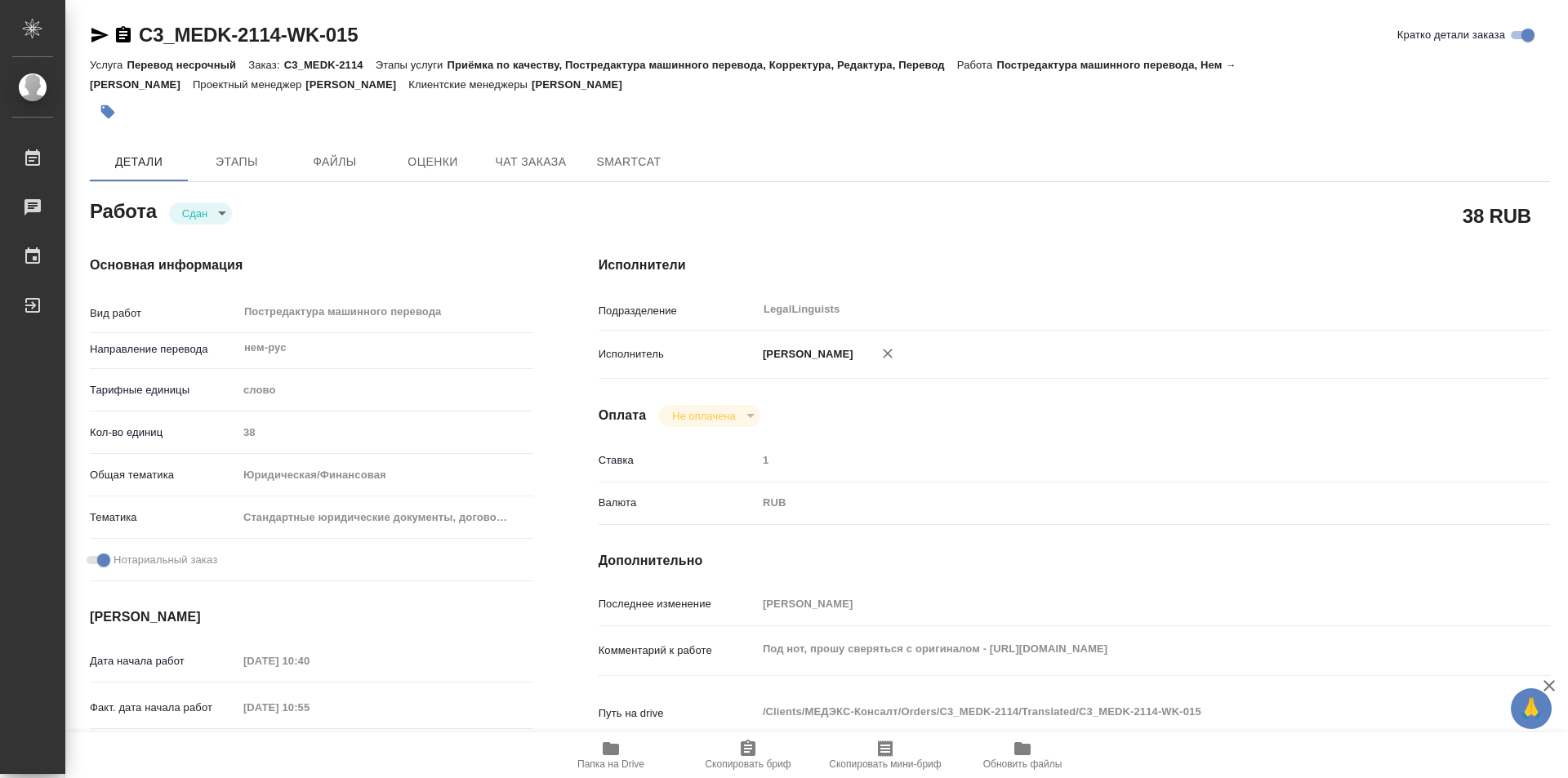
click at [122, 31] on icon "button" at bounding box center [123, 34] width 15 height 17
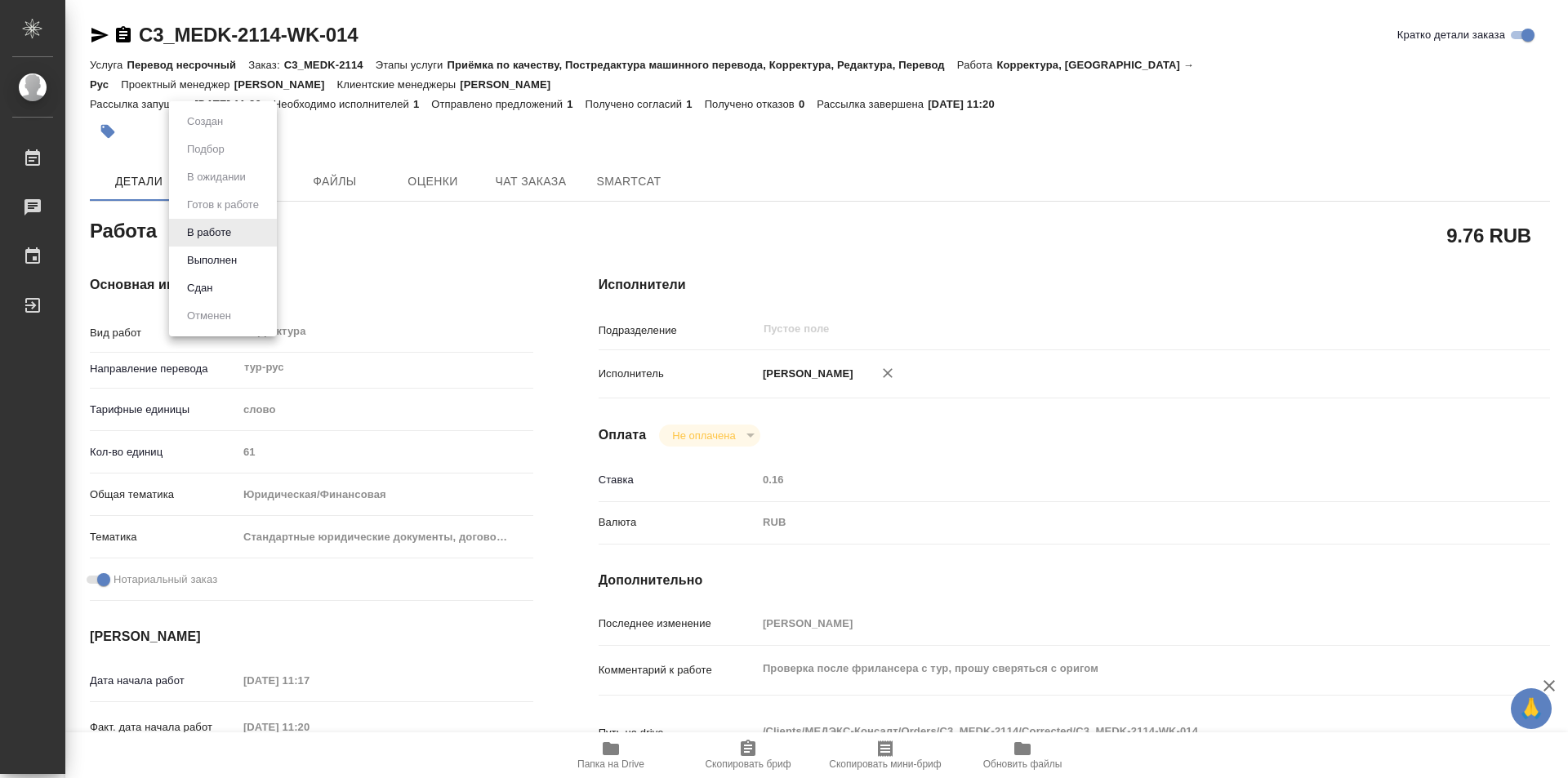
click at [245, 230] on body "🙏 .cls-1 fill:#fff; AWATERA Kozinets [PERSON_NAME] 0 Чаты График Выйти C3_MEDK-…" at bounding box center [784, 389] width 1568 height 778
click at [209, 286] on button "Сдан" at bounding box center [199, 288] width 35 height 18
type textarea "x"
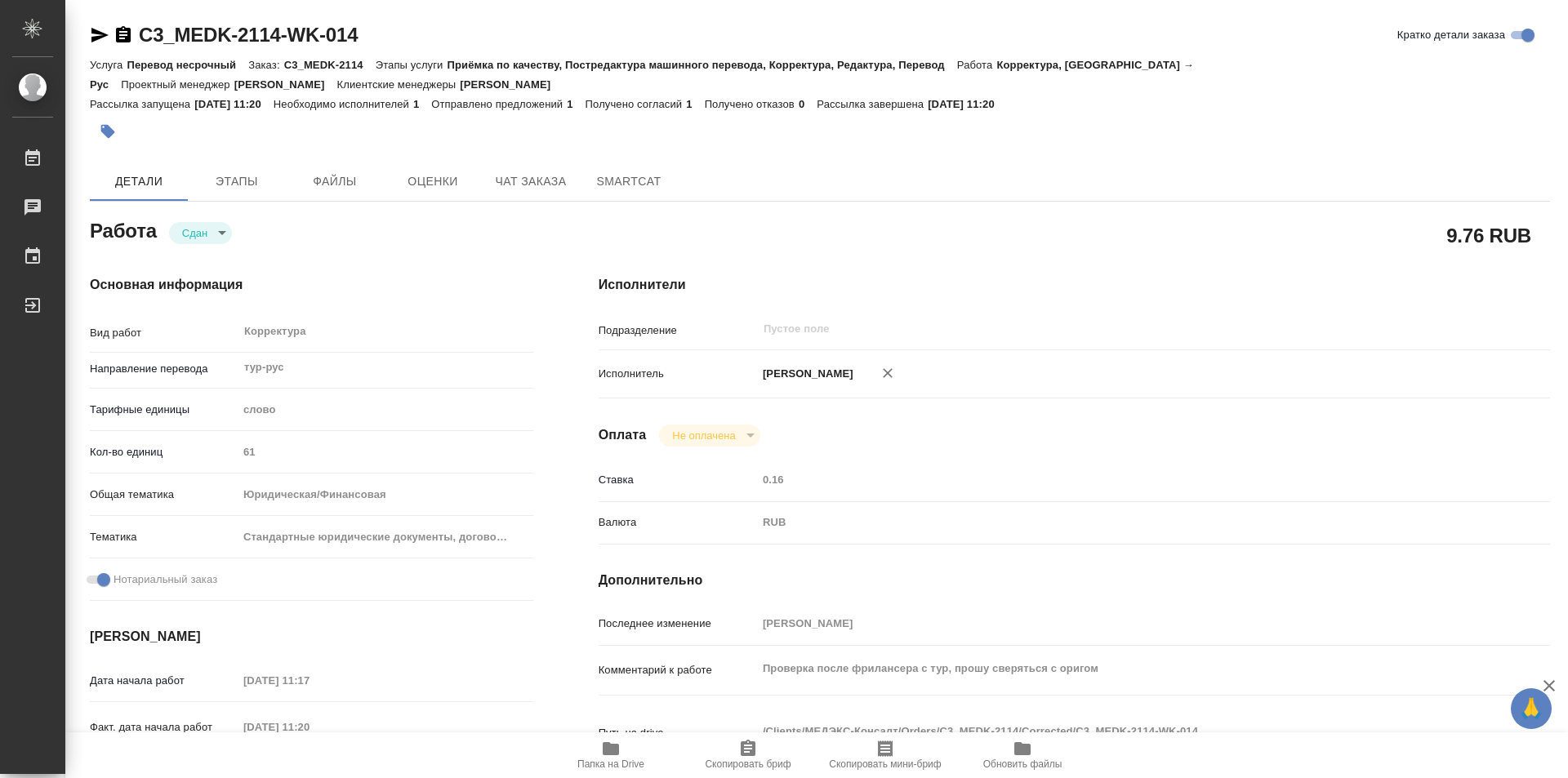
type textarea "x"
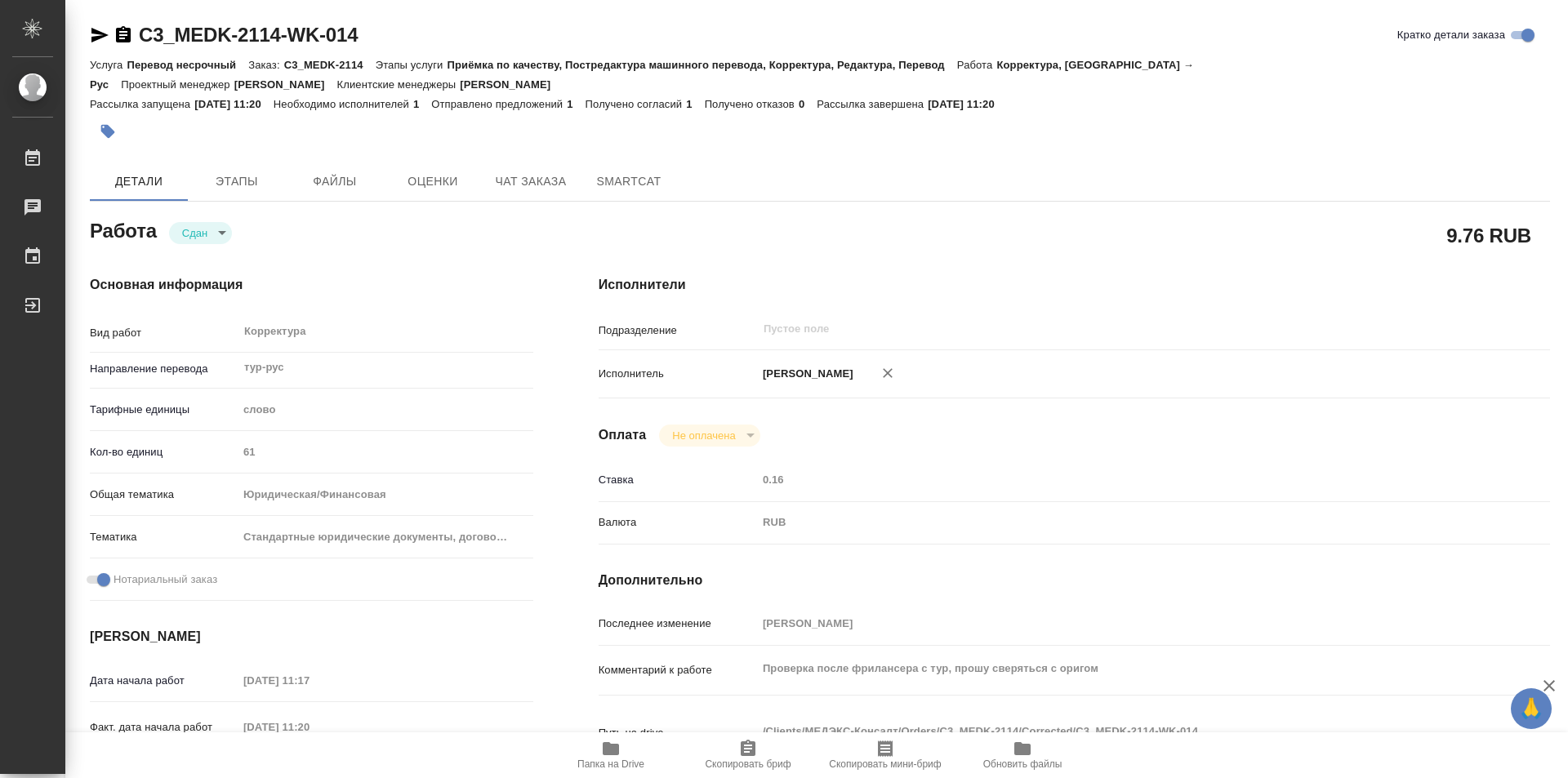
type textarea "x"
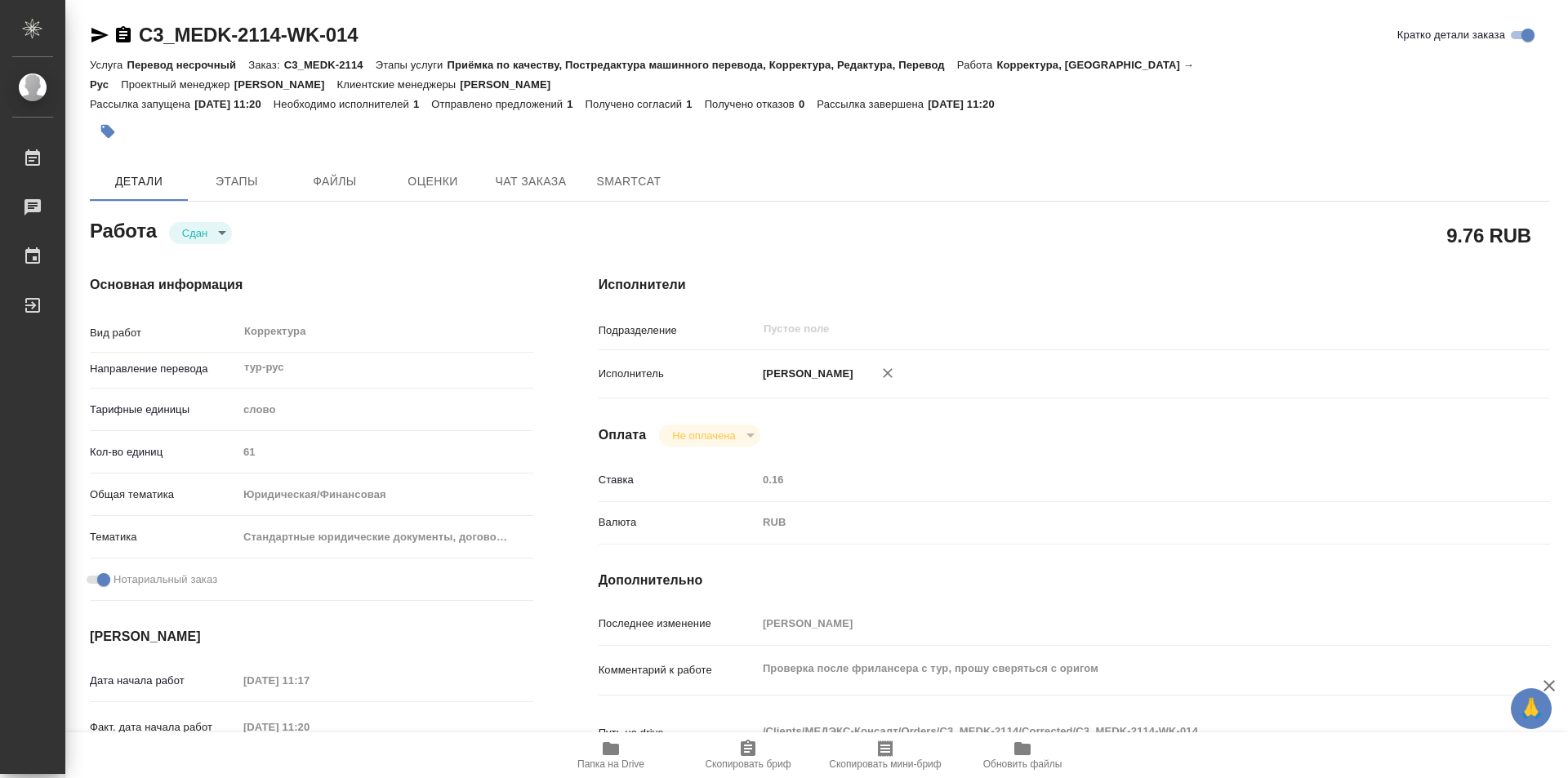
type textarea "x"
click at [122, 39] on icon "button" at bounding box center [123, 35] width 19 height 19
